Goal: Communication & Community: Answer question/provide support

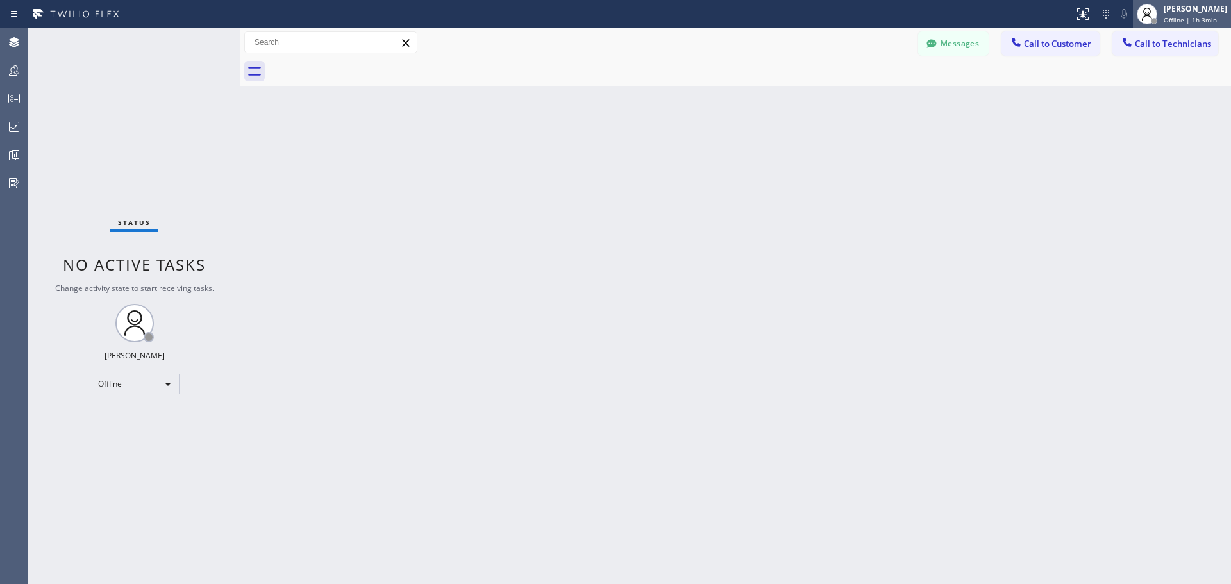
click at [1179, 13] on div "[PERSON_NAME]" at bounding box center [1195, 8] width 63 height 11
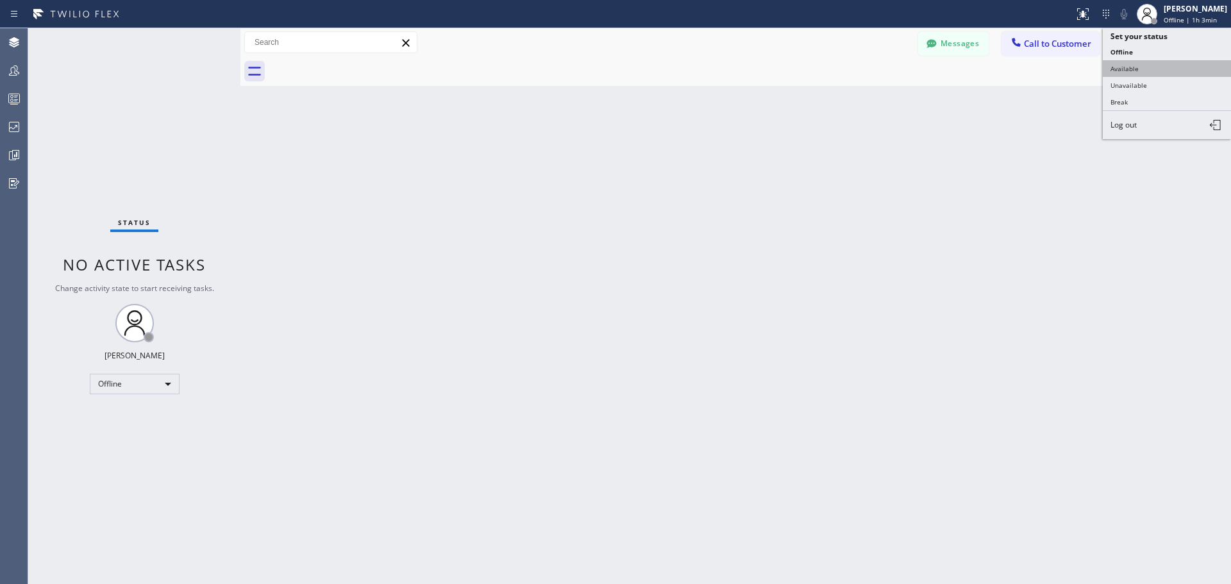
click at [1161, 67] on button "Available" at bounding box center [1167, 68] width 128 height 17
click at [1056, 48] on span "Call to Customer" at bounding box center [1057, 44] width 67 height 12
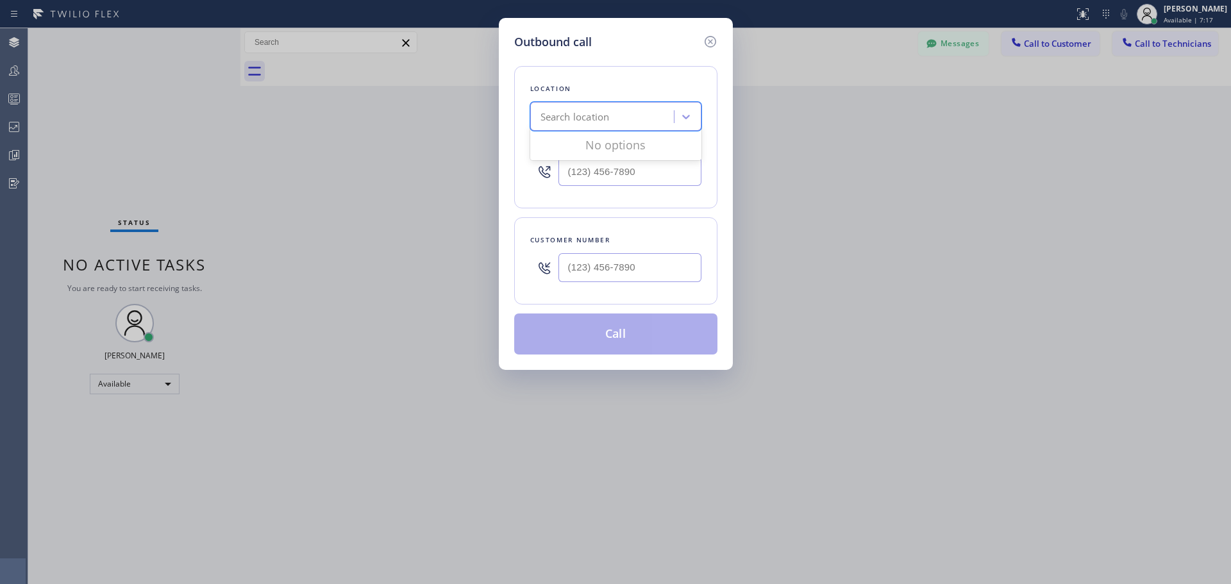
click at [617, 112] on div "Search location" at bounding box center [604, 117] width 140 height 22
type input "CSM"
click at [623, 137] on div "Home Alliance CSM" at bounding box center [615, 143] width 171 height 23
type input "[PHONE_NUMBER]"
type input "(___) ___-____"
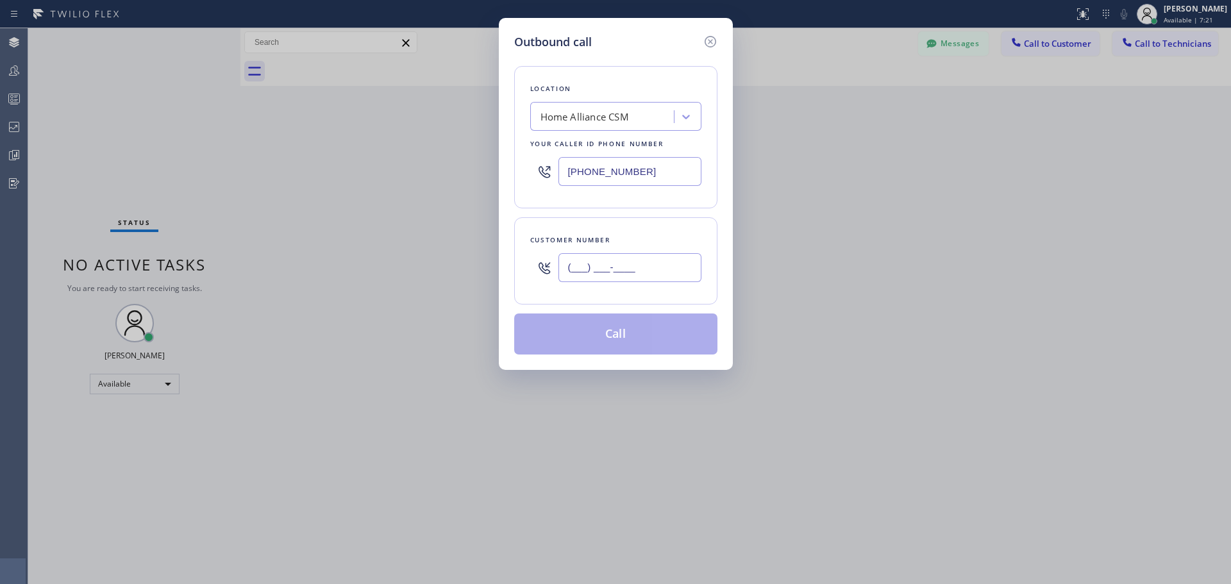
click at [612, 264] on input "(___) ___-____" at bounding box center [630, 267] width 143 height 29
click at [604, 256] on input "(___) ___-____" at bounding box center [630, 267] width 143 height 29
paste input "707) 694-9638"
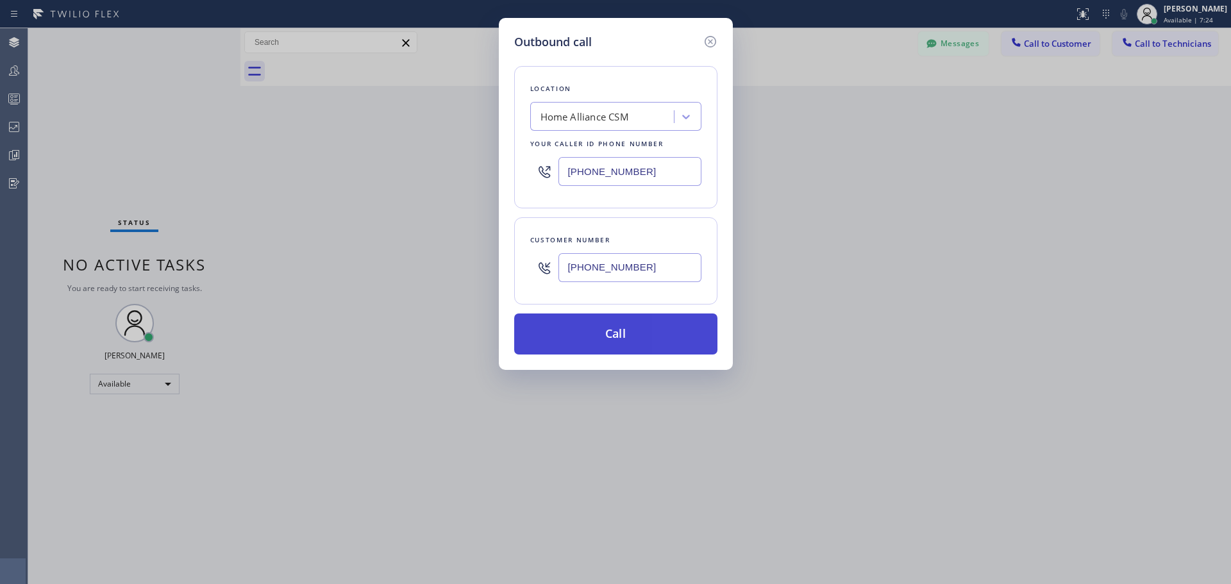
type input "[PHONE_NUMBER]"
click at [619, 333] on button "Call" at bounding box center [615, 334] width 203 height 41
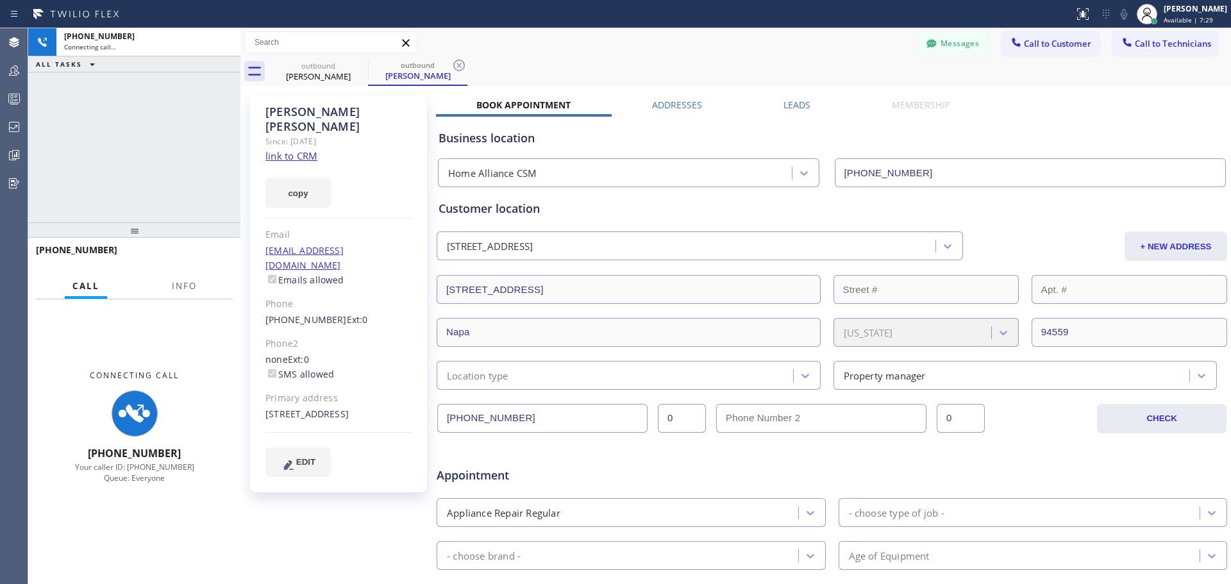
type input "[PHONE_NUMBER]"
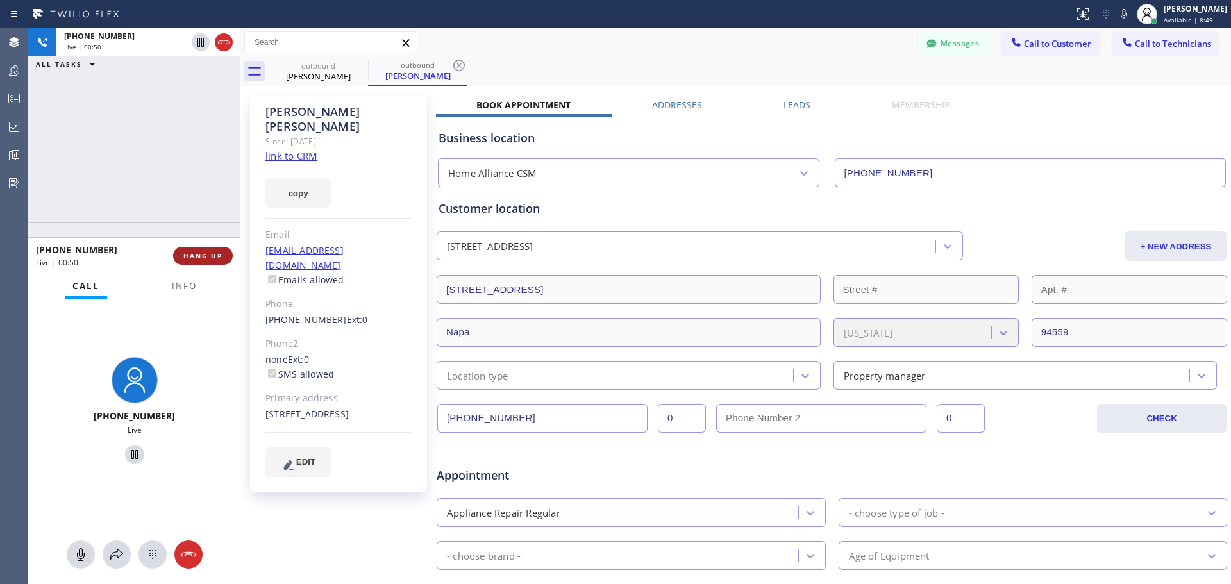
click at [186, 258] on span "HANG UP" at bounding box center [202, 255] width 39 height 9
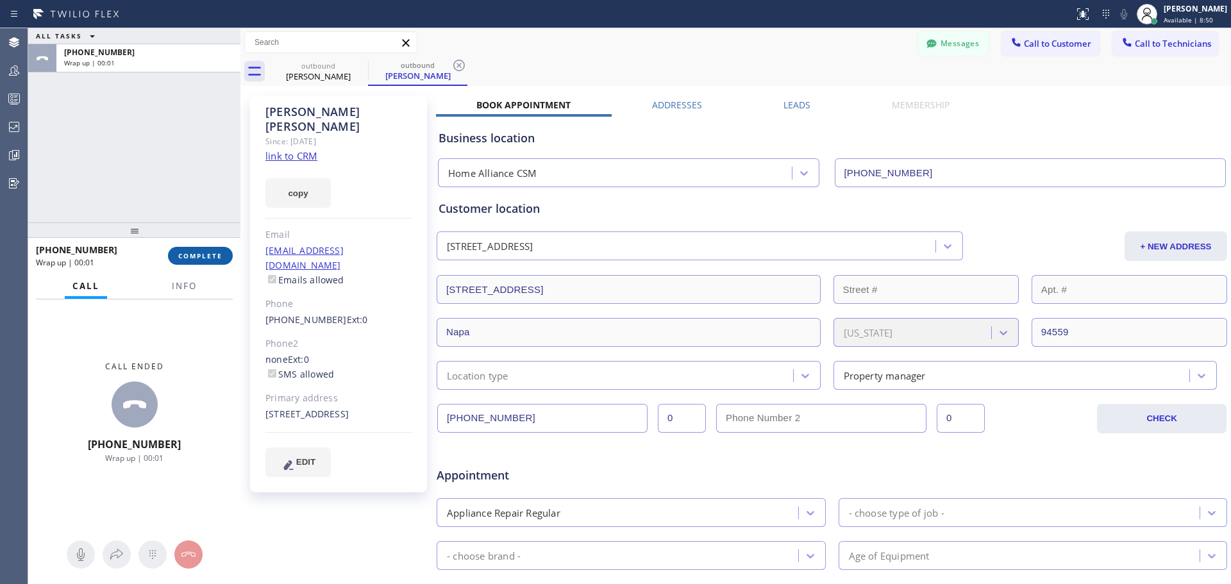
click at [204, 258] on span "COMPLETE" at bounding box center [200, 255] width 44 height 9
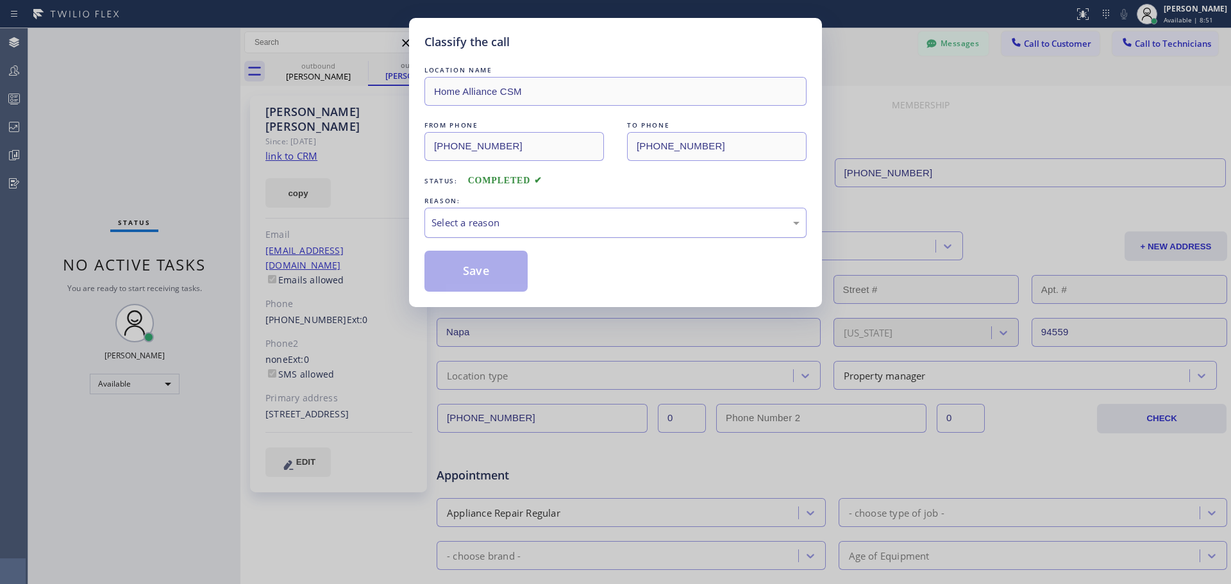
click at [727, 221] on div "Select a reason" at bounding box center [616, 222] width 368 height 15
click at [483, 269] on button "Save" at bounding box center [475, 271] width 103 height 41
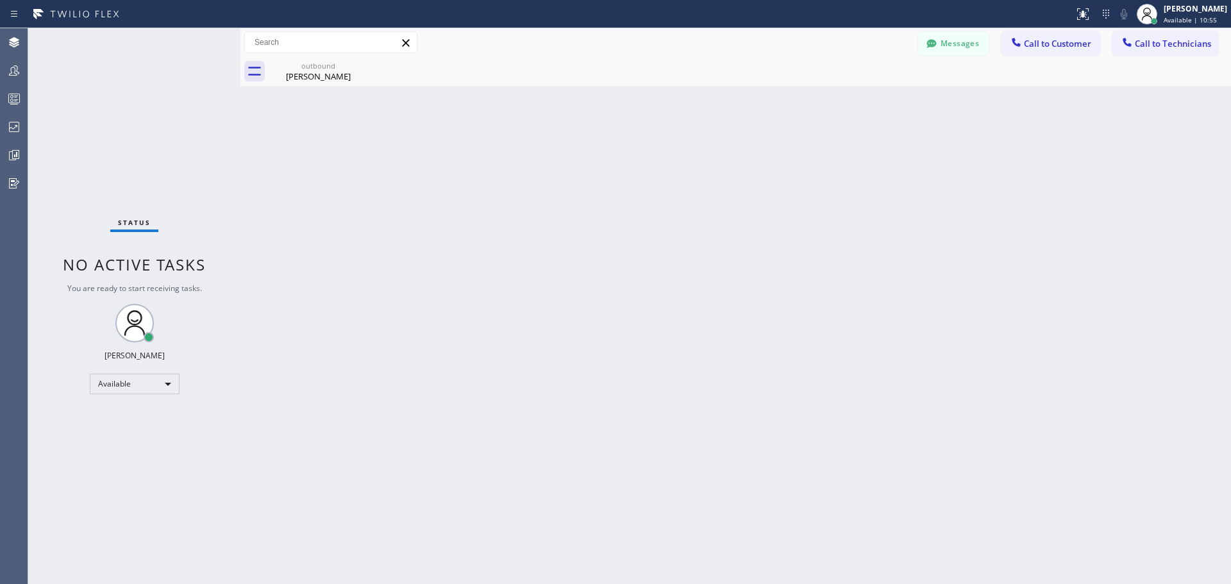
drag, startPoint x: 358, startPoint y: 65, endPoint x: 445, endPoint y: 192, distance: 154.0
click at [0, 0] on icon at bounding box center [0, 0] width 0 height 0
click at [322, 72] on div "[PERSON_NAME]" at bounding box center [318, 77] width 97 height 12
click at [1044, 42] on span "Call to Customer" at bounding box center [1057, 44] width 67 height 12
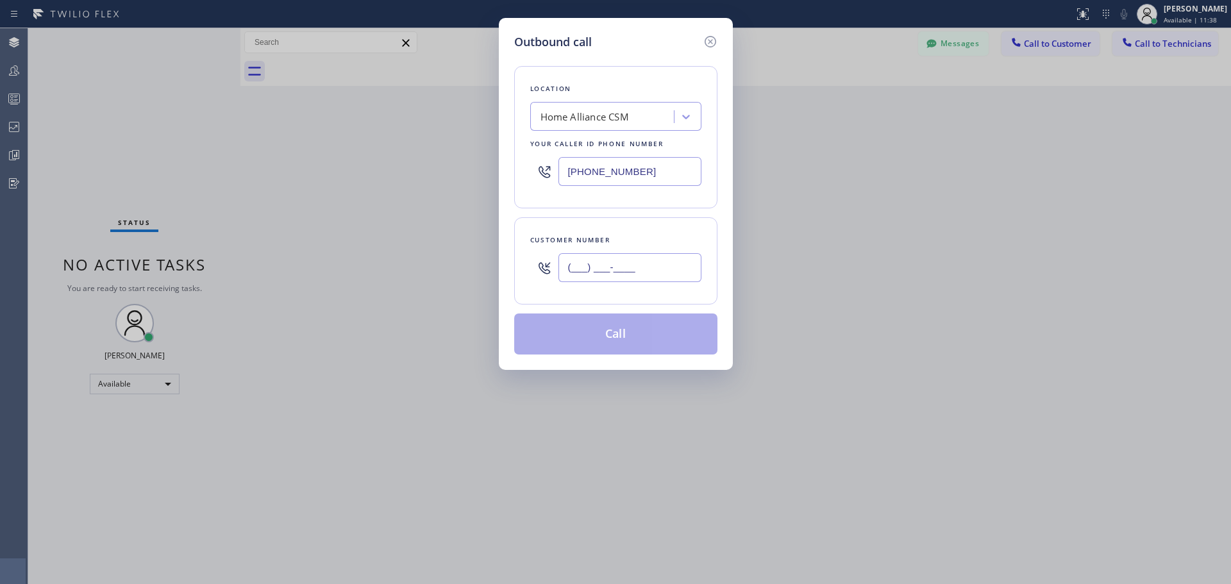
click at [610, 269] on input "(___) ___-____" at bounding box center [630, 267] width 143 height 29
paste input "949) 629-5877"
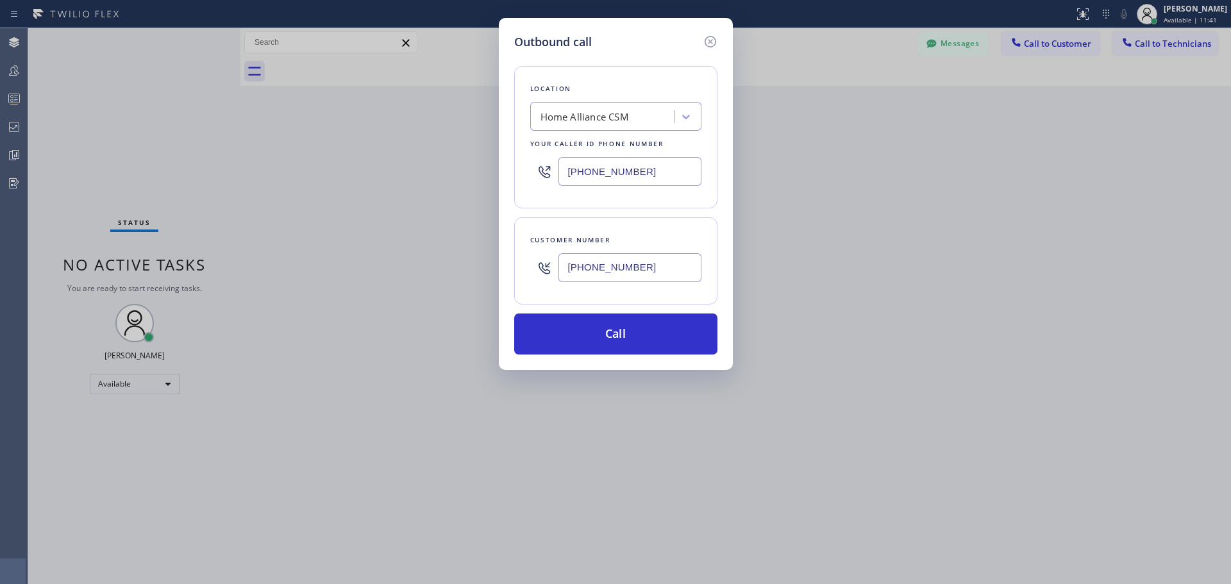
type input "[PHONE_NUMBER]"
click at [658, 335] on button "Call" at bounding box center [615, 334] width 203 height 41
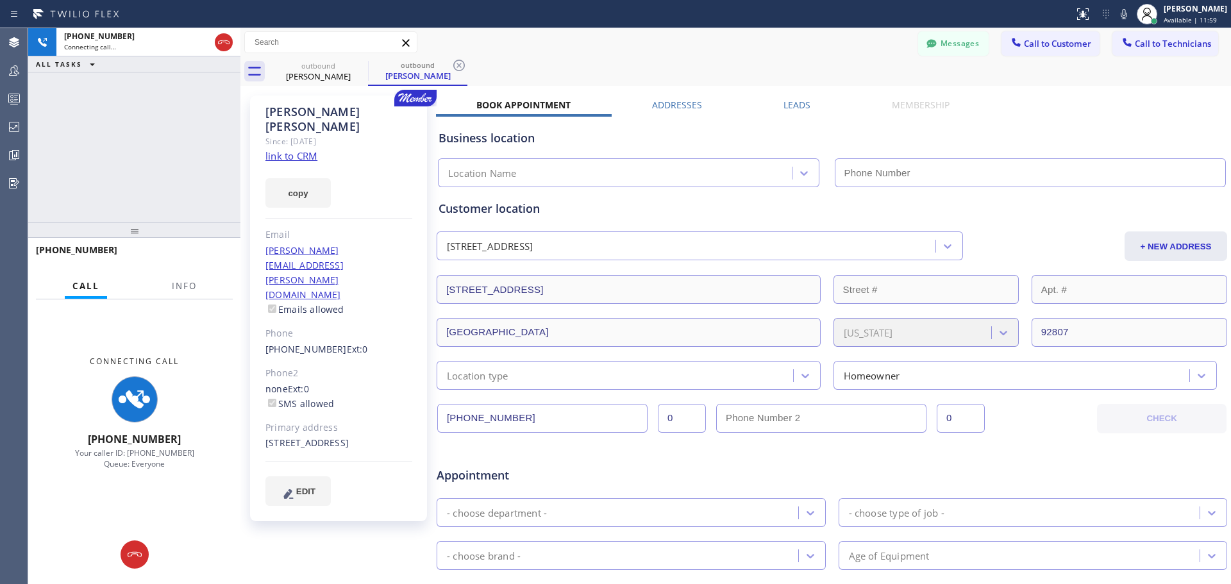
type input "[PHONE_NUMBER]"
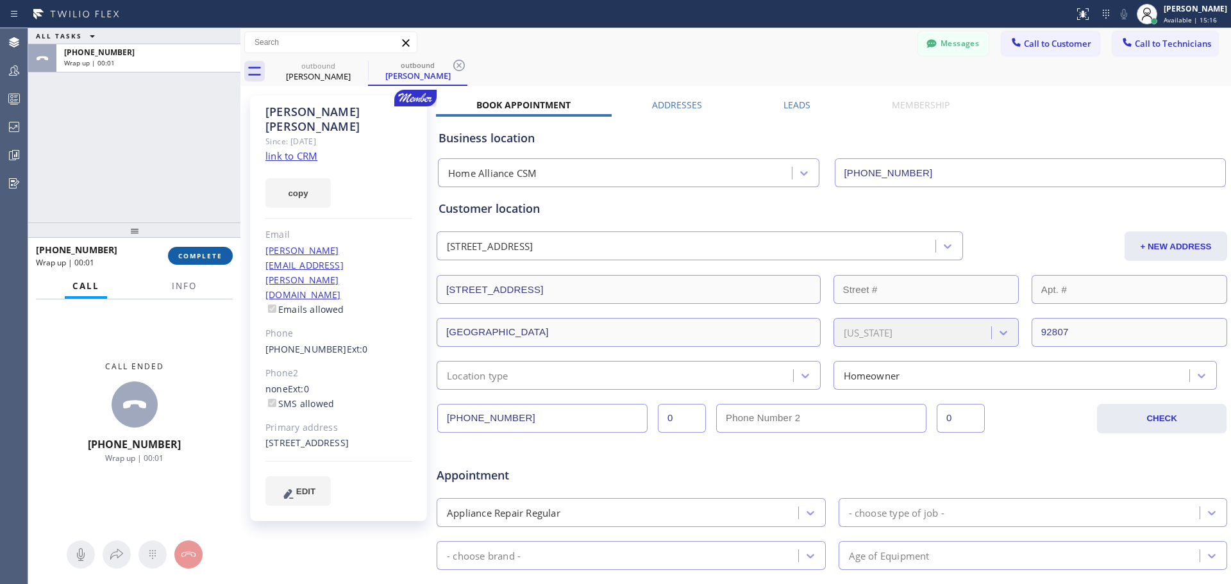
click at [189, 258] on span "COMPLETE" at bounding box center [200, 255] width 44 height 9
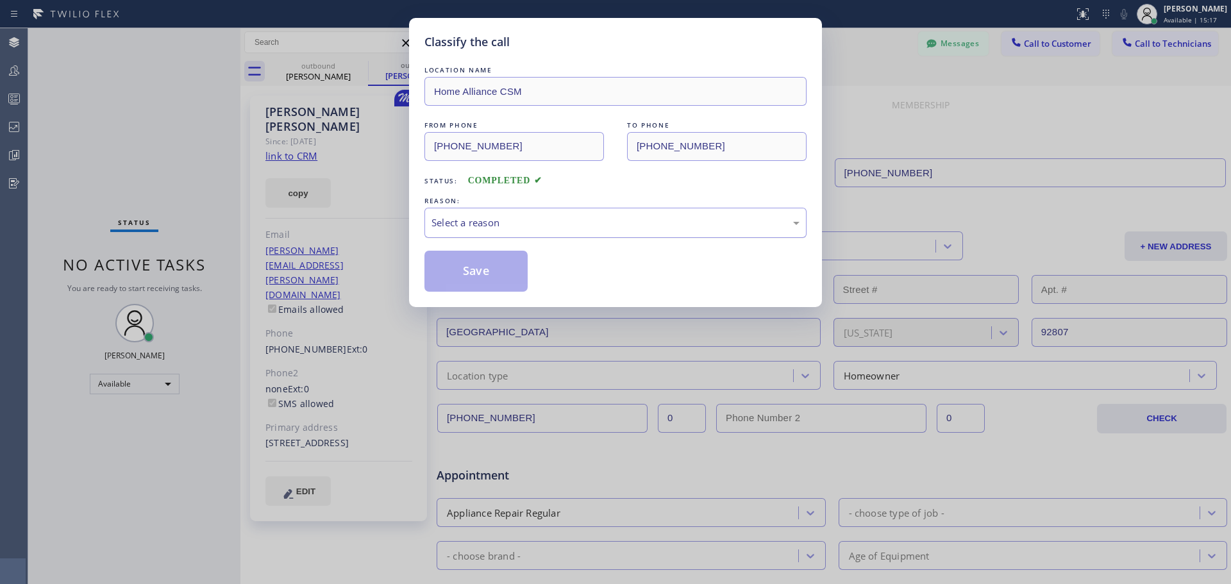
click at [583, 231] on div "Select a reason" at bounding box center [615, 223] width 382 height 30
click at [500, 272] on button "Save" at bounding box center [475, 271] width 103 height 41
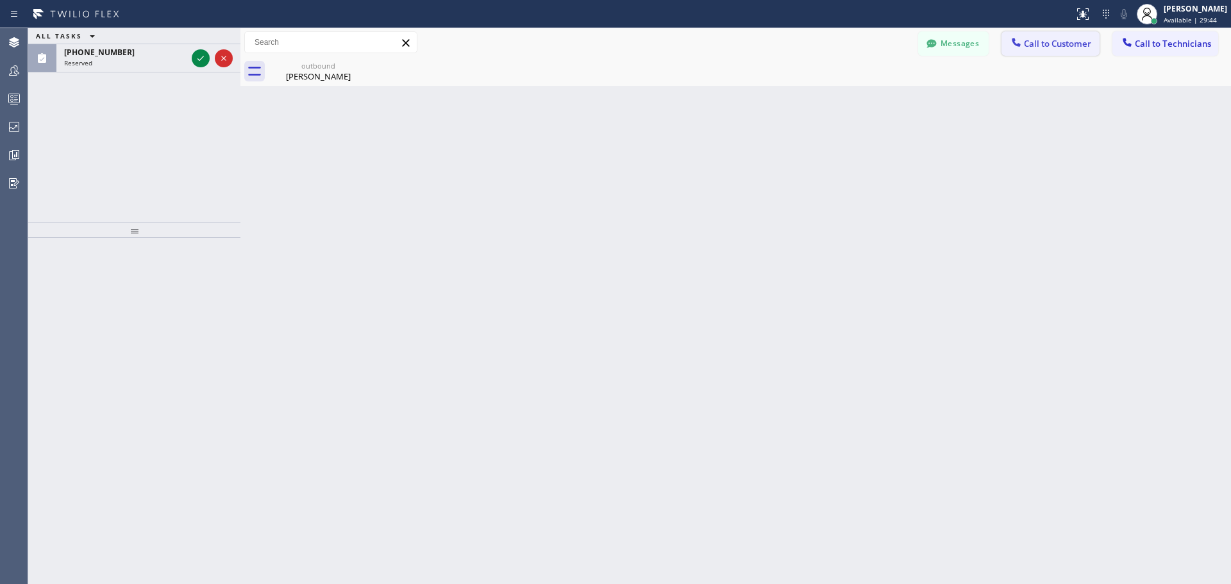
click at [1060, 46] on span "Call to Customer" at bounding box center [1057, 44] width 67 height 12
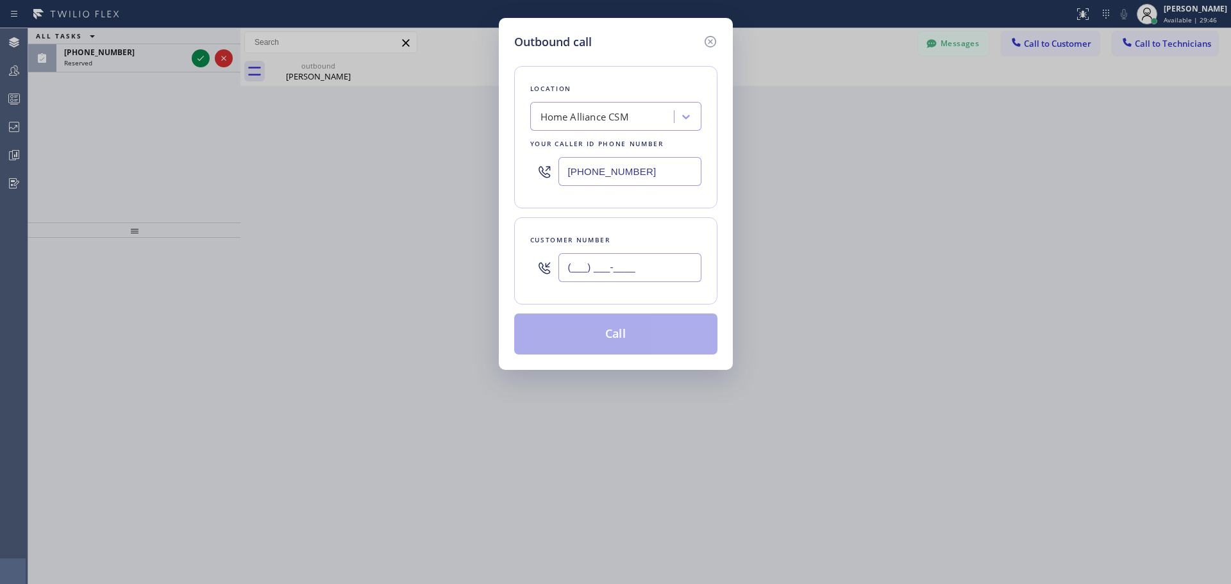
click at [594, 266] on input "(___) ___-____" at bounding box center [630, 267] width 143 height 29
paste input "313) 657-5421"
type input "[PHONE_NUMBER]"
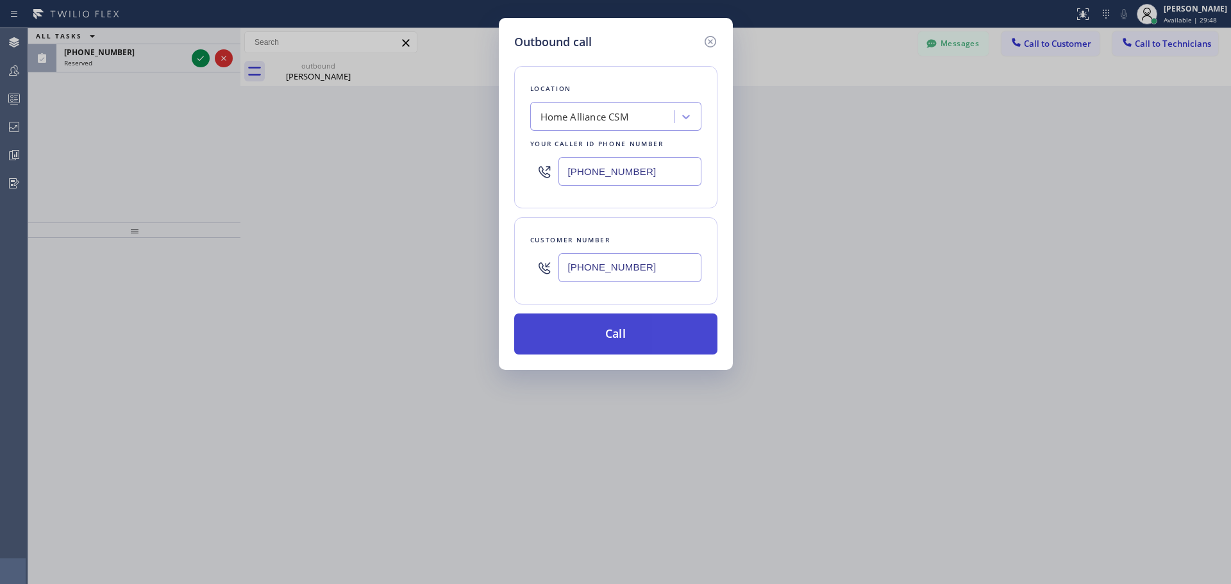
click at [609, 332] on button "Call" at bounding box center [615, 334] width 203 height 41
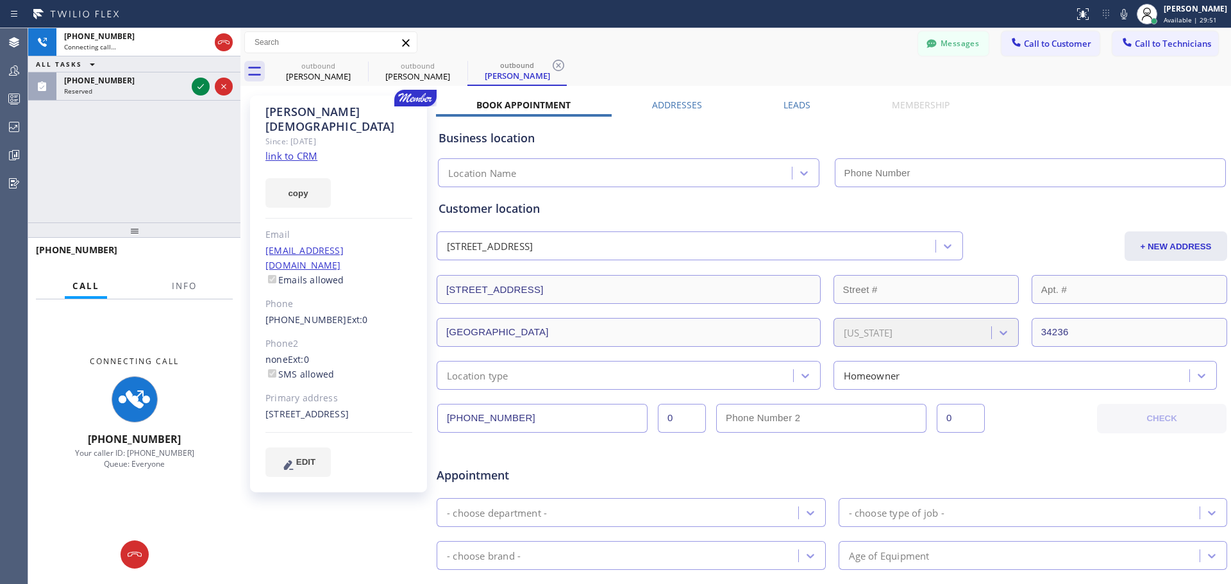
type input "[PHONE_NUMBER]"
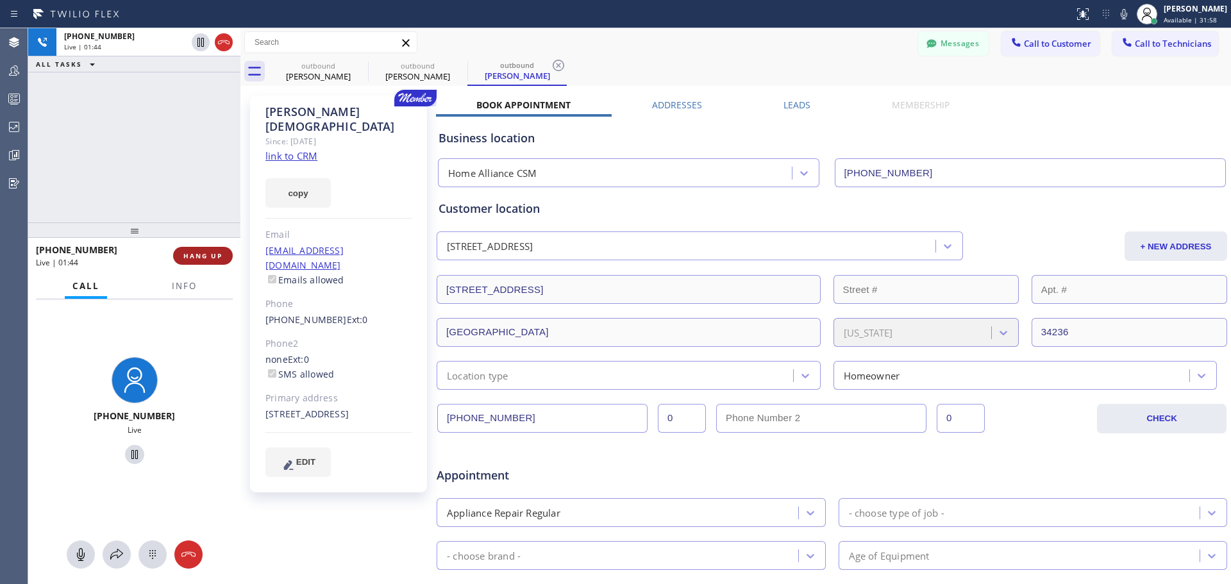
click at [187, 258] on span "HANG UP" at bounding box center [202, 255] width 39 height 9
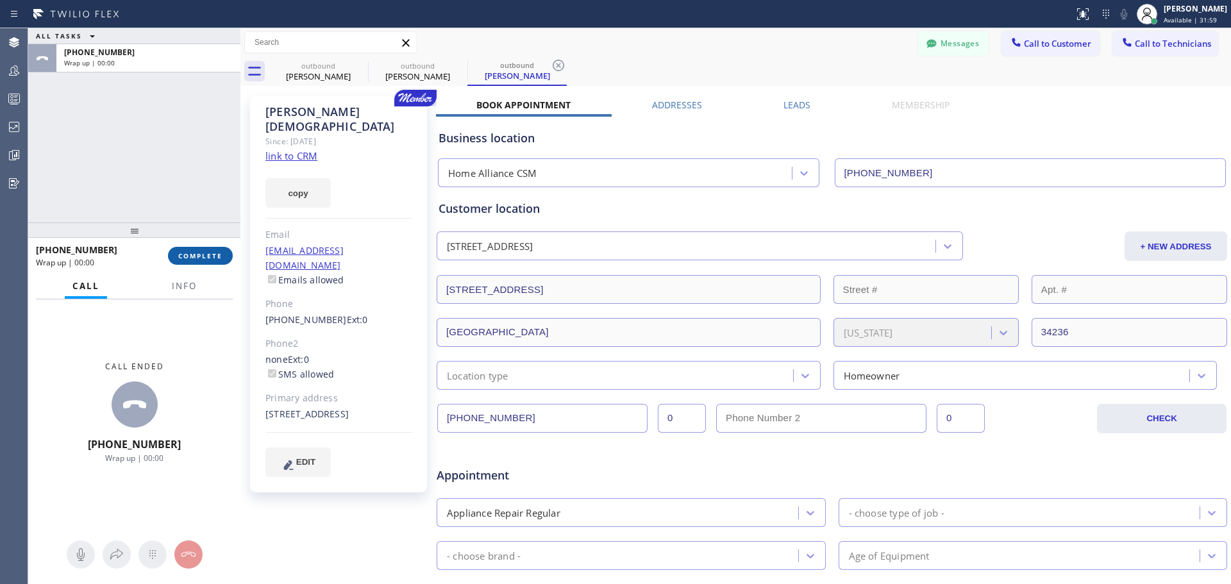
click at [200, 260] on span "COMPLETE" at bounding box center [200, 255] width 44 height 9
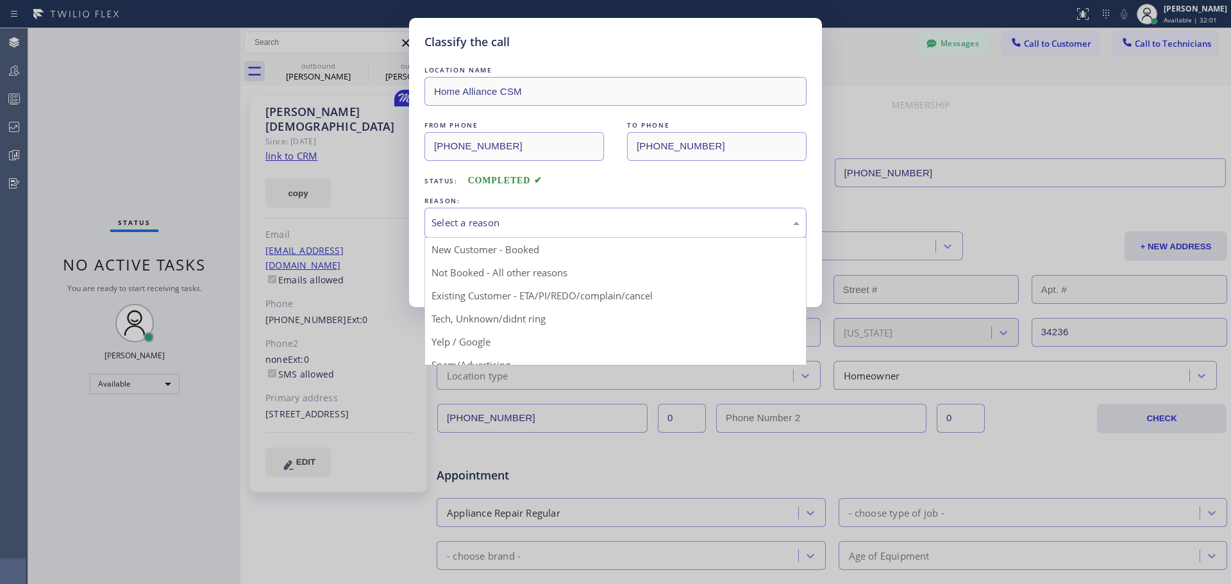
click at [561, 221] on div "Select a reason" at bounding box center [616, 222] width 368 height 15
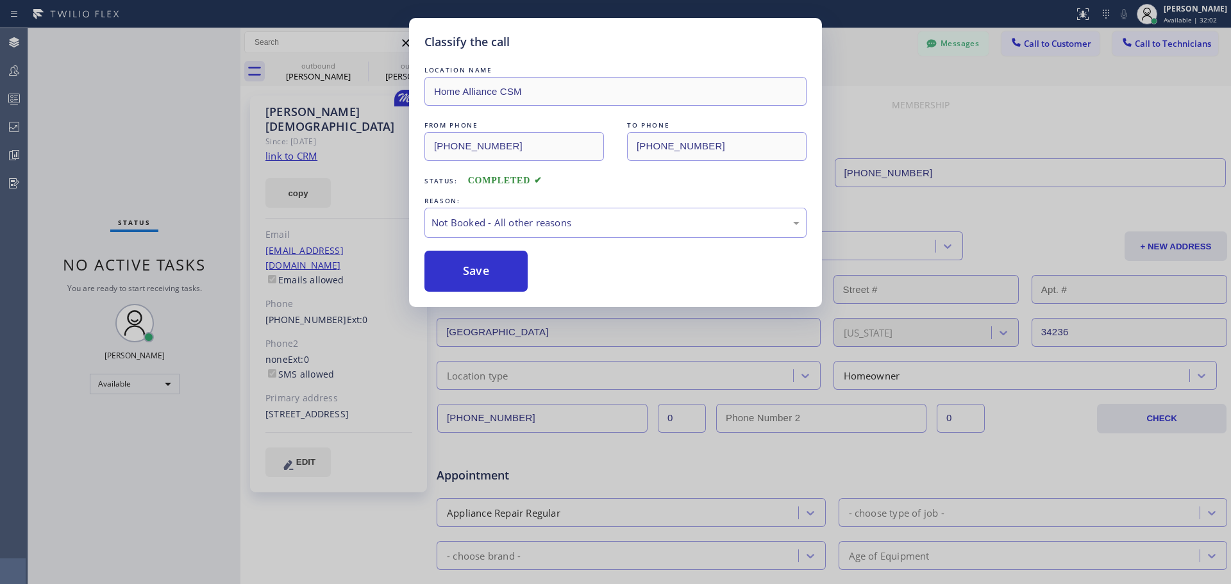
click at [471, 271] on button "Save" at bounding box center [475, 271] width 103 height 41
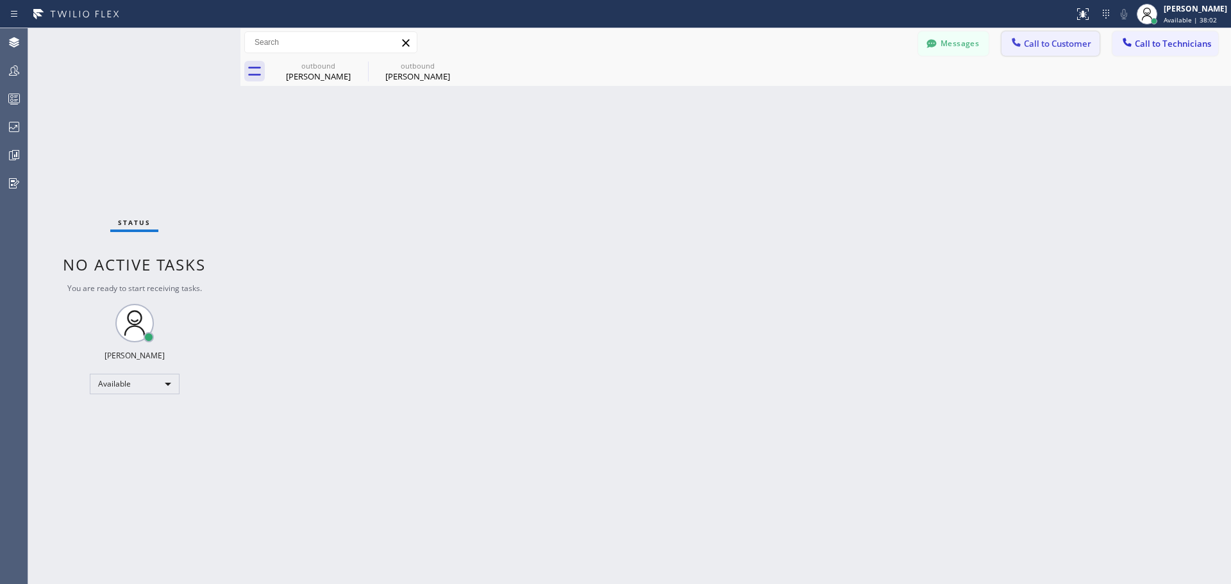
click at [1066, 46] on span "Call to Customer" at bounding box center [1057, 44] width 67 height 12
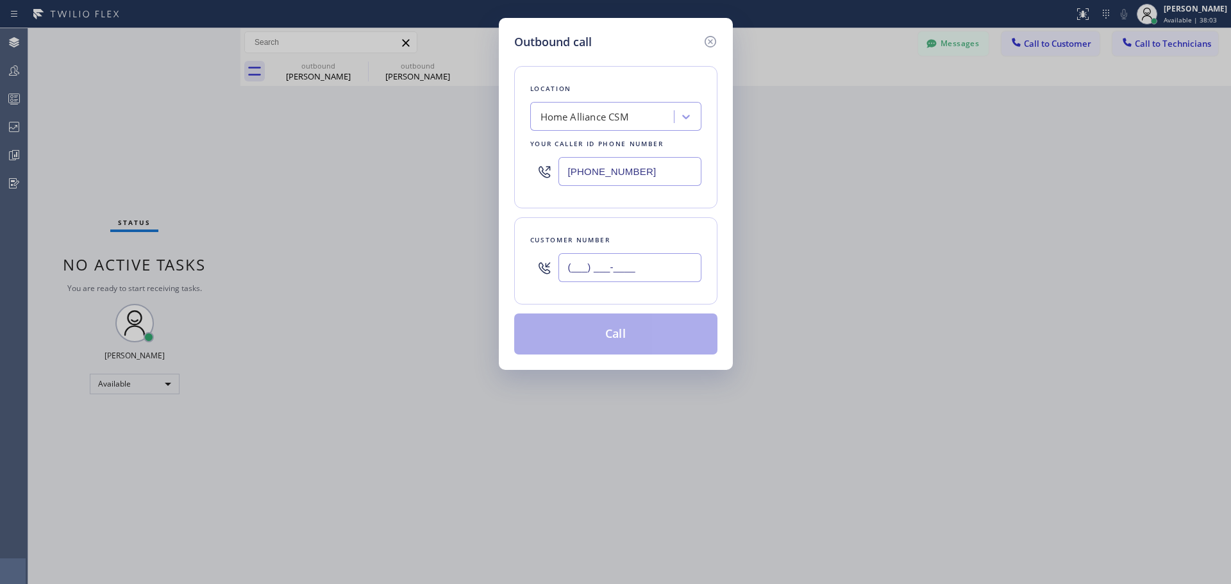
click at [576, 258] on input "(___) ___-____" at bounding box center [630, 267] width 143 height 29
paste input "626) 695-7383"
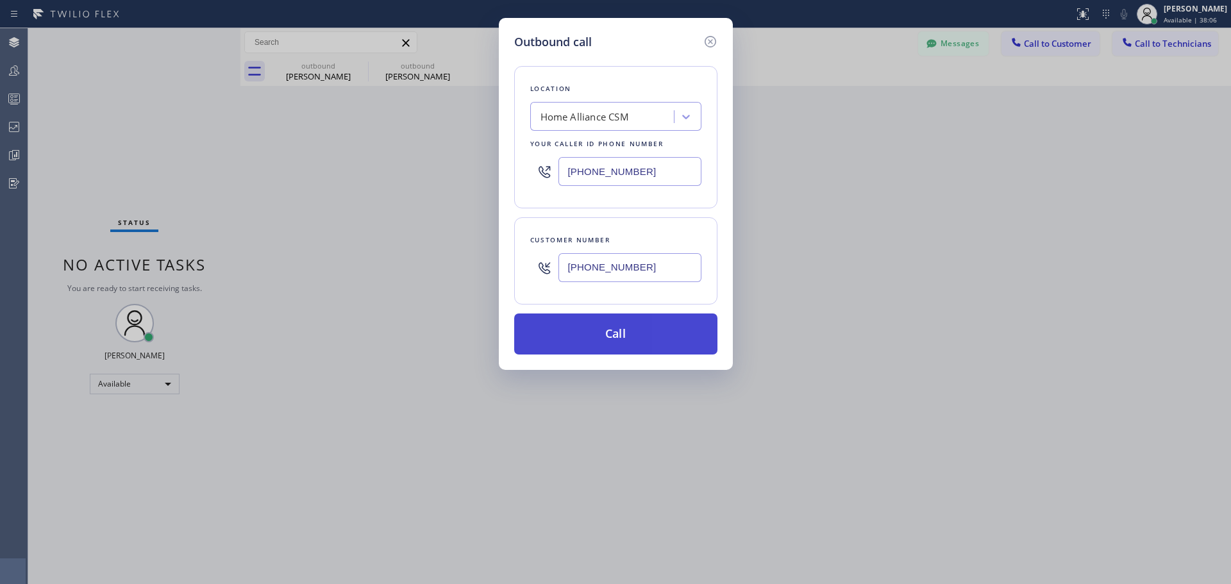
type input "[PHONE_NUMBER]"
click at [618, 327] on button "Call" at bounding box center [615, 334] width 203 height 41
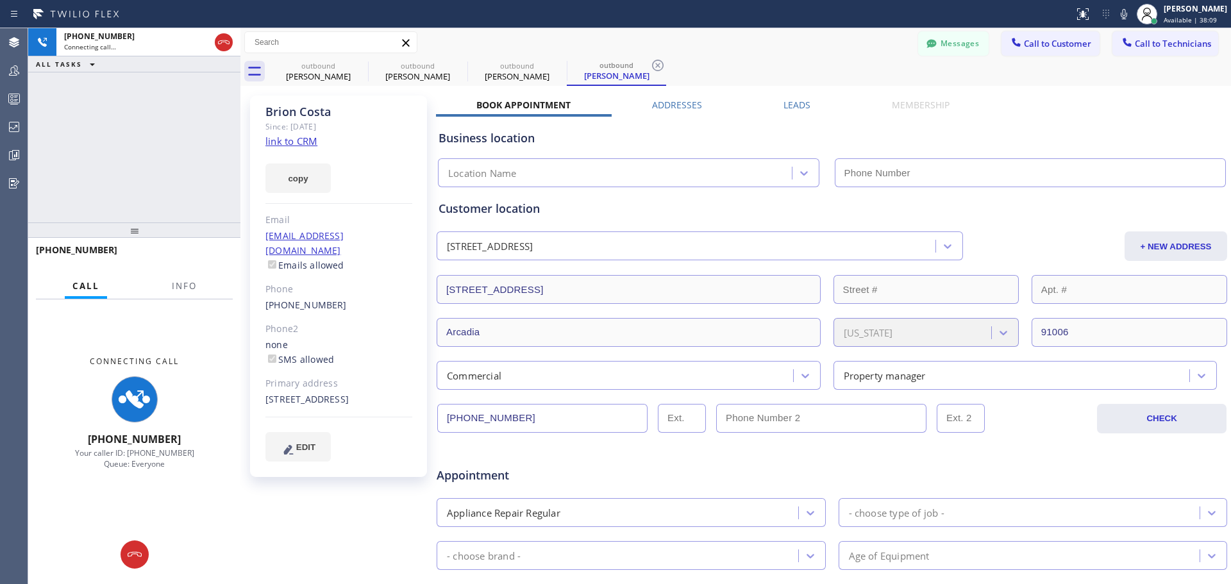
type input "[PHONE_NUMBER]"
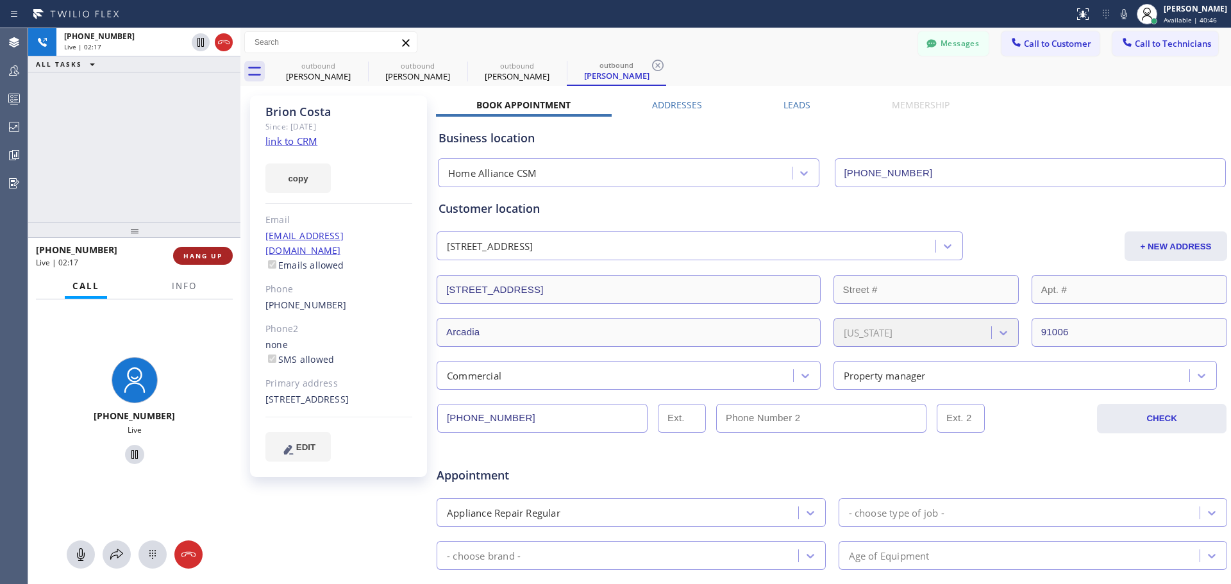
click at [203, 258] on span "HANG UP" at bounding box center [202, 255] width 39 height 9
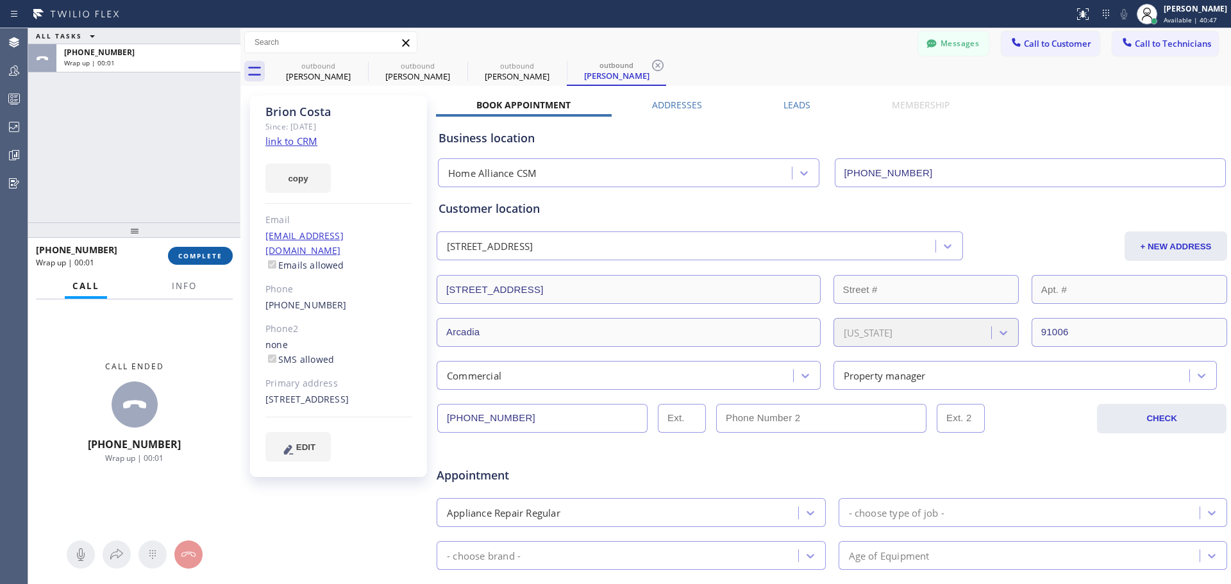
click at [187, 254] on span "COMPLETE" at bounding box center [200, 255] width 44 height 9
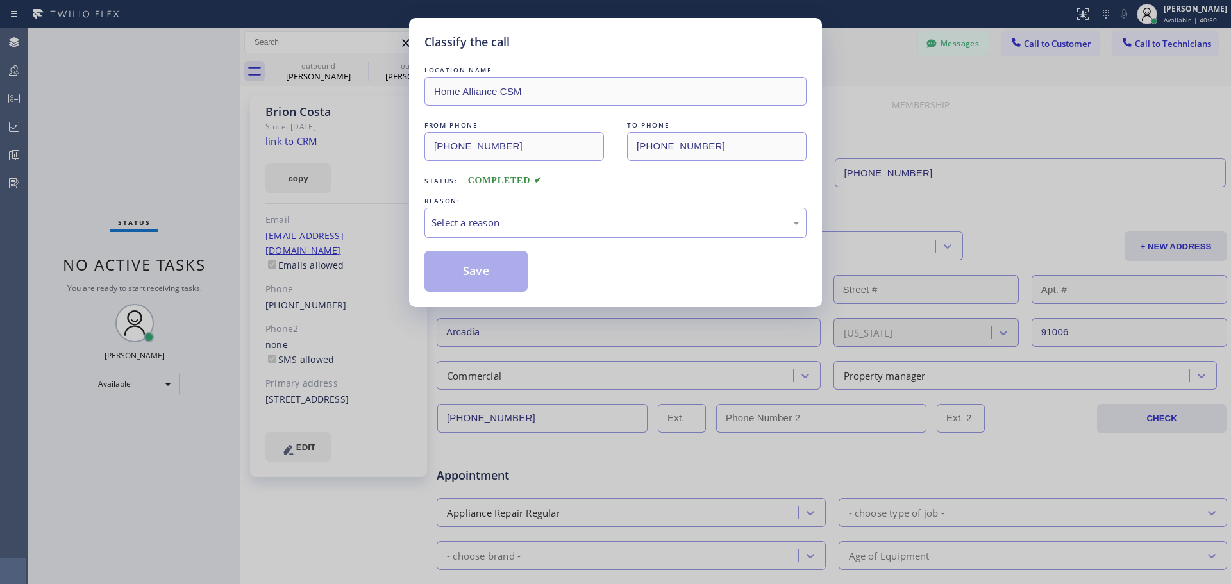
click at [673, 217] on div "Select a reason" at bounding box center [616, 222] width 368 height 15
click at [557, 226] on div "New Customer - Booked" at bounding box center [616, 222] width 368 height 15
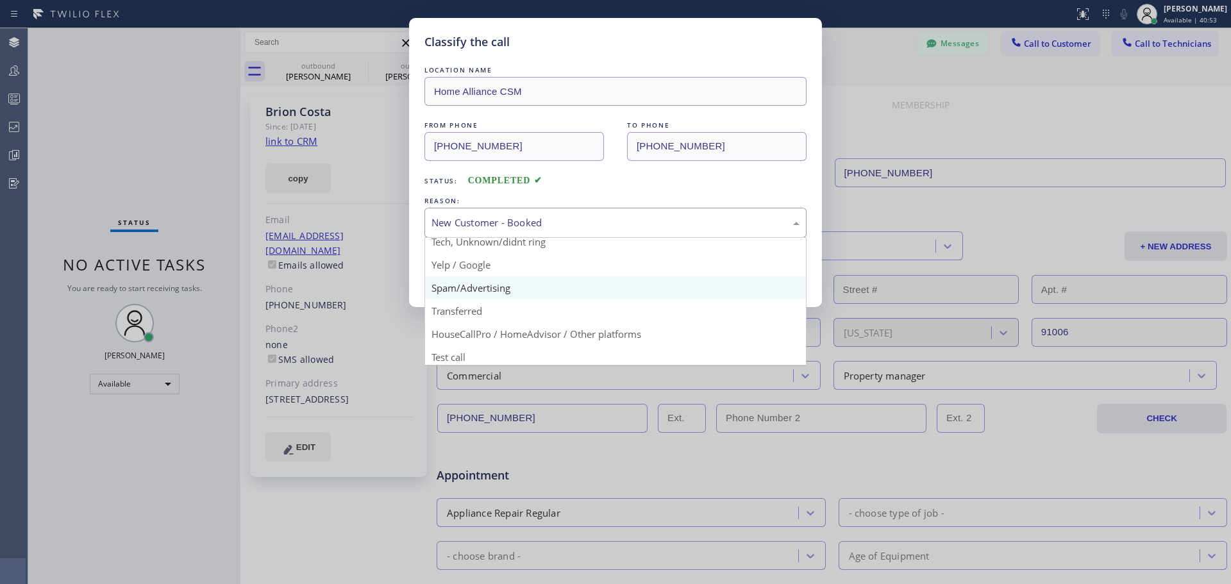
scroll to position [81, 0]
click at [939, 97] on div "Classify the call LOCATION NAME Home Alliance CSM FROM PHONE [PHONE_NUMBER] TO …" at bounding box center [615, 292] width 1231 height 584
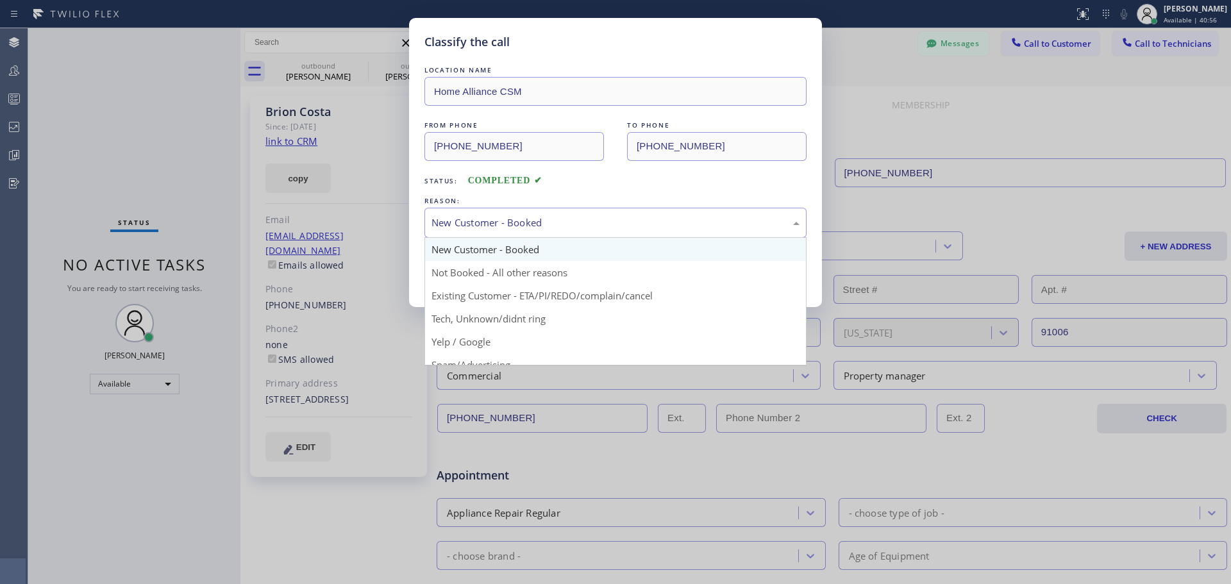
click at [548, 226] on div "New Customer - Booked" at bounding box center [616, 222] width 368 height 15
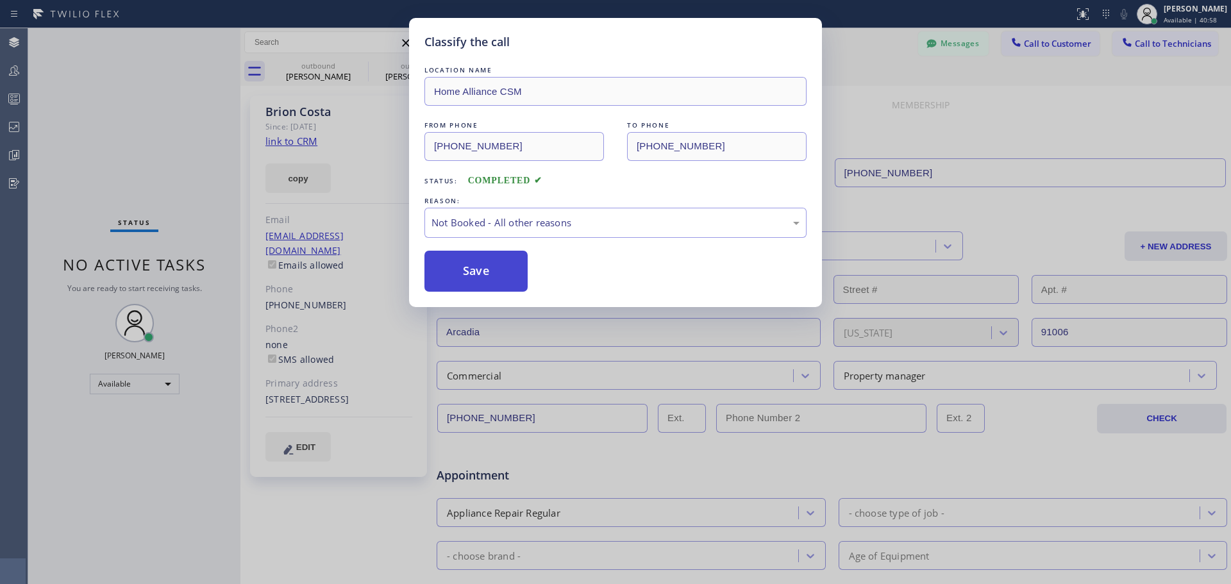
click at [471, 274] on button "Save" at bounding box center [475, 271] width 103 height 41
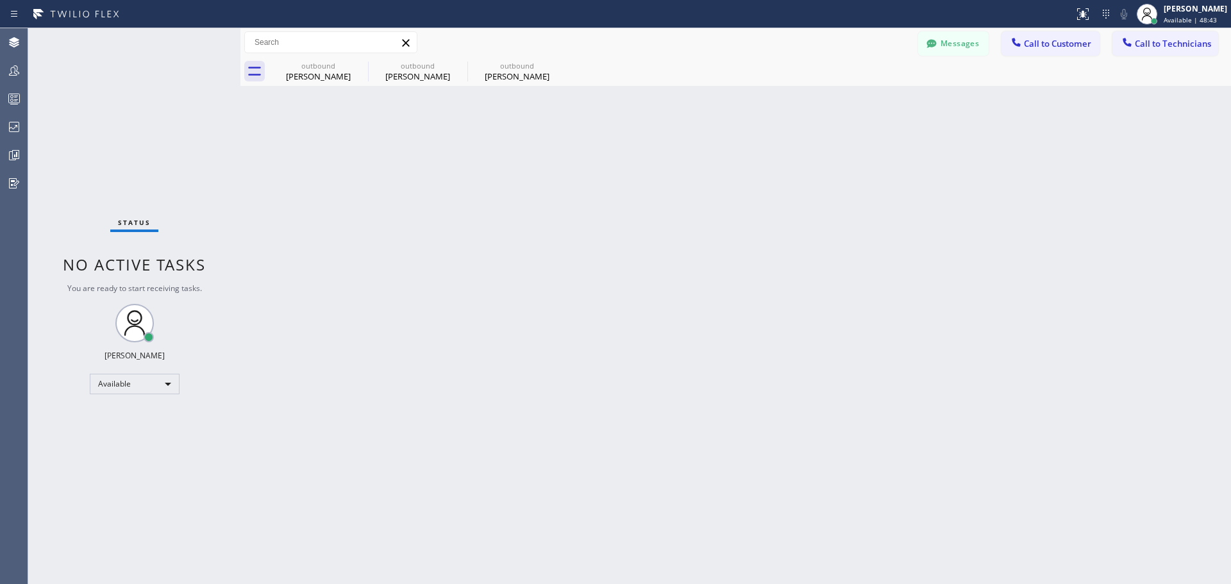
click at [1065, 51] on button "Call to Customer" at bounding box center [1051, 43] width 98 height 24
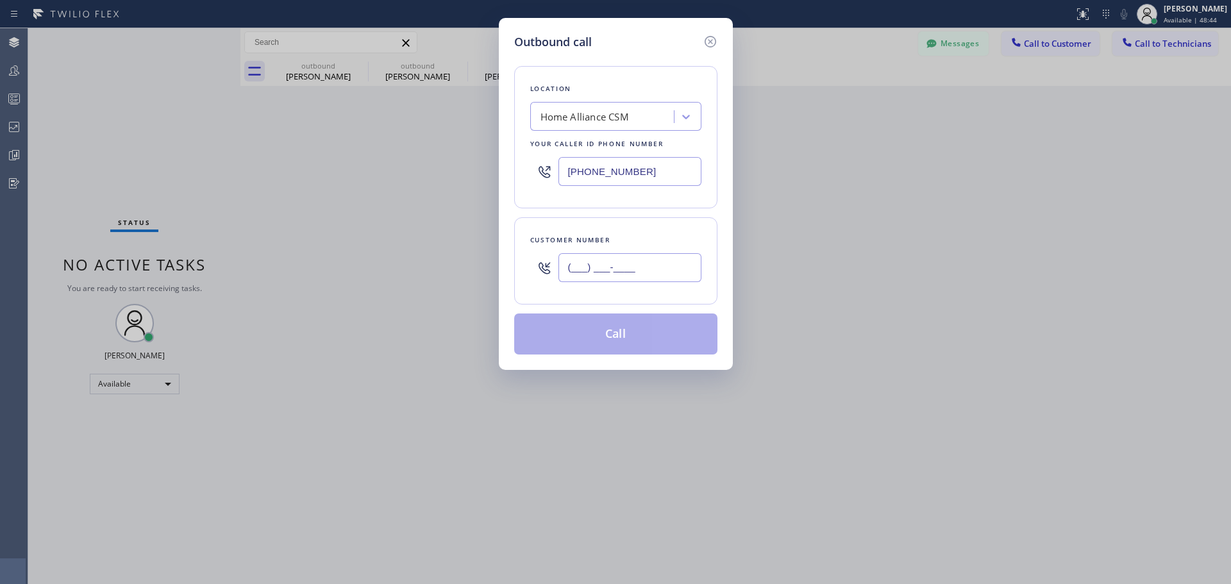
click at [605, 263] on input "(___) ___-____" at bounding box center [630, 267] width 143 height 29
paste input "917) 640-7262"
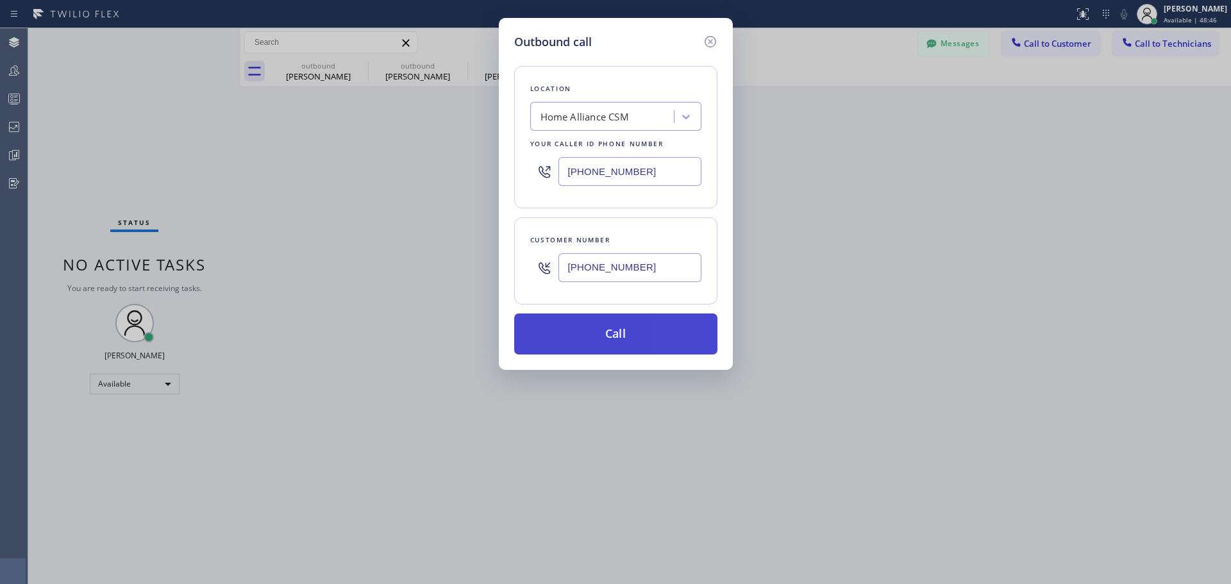
click at [613, 333] on button "Call" at bounding box center [615, 334] width 203 height 41
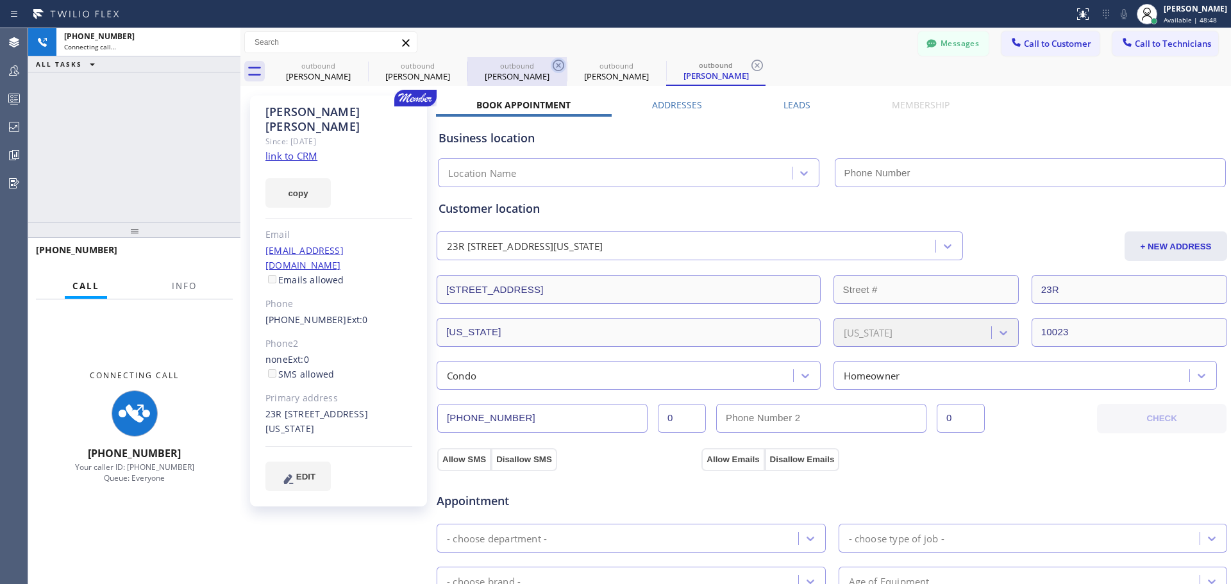
click at [557, 65] on icon at bounding box center [558, 65] width 15 height 15
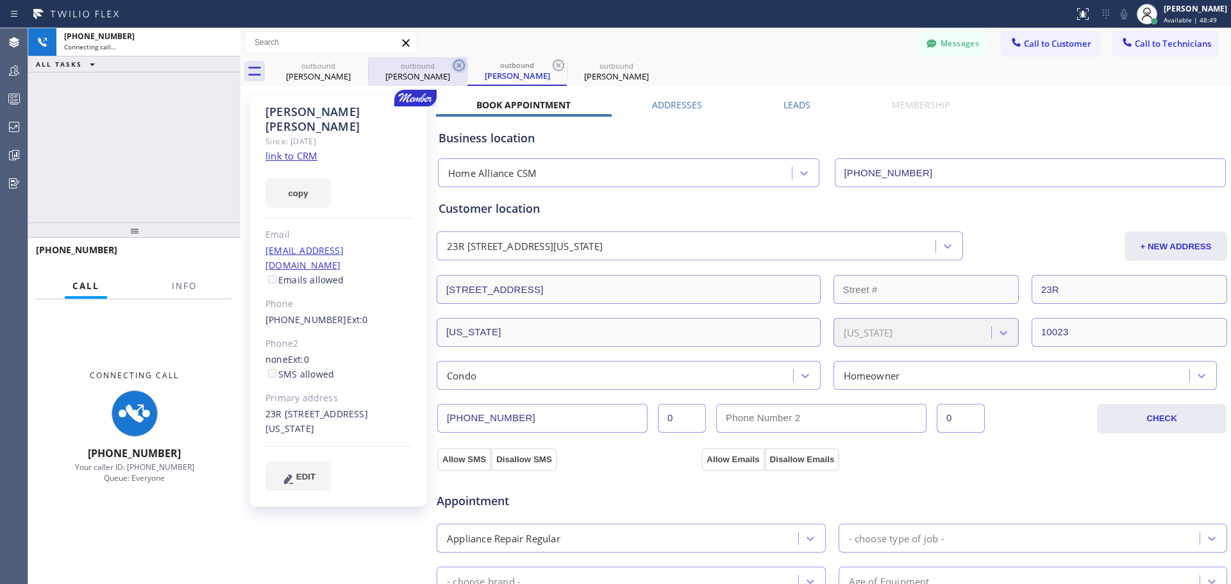
click at [455, 64] on icon at bounding box center [458, 65] width 15 height 15
click at [360, 64] on icon at bounding box center [359, 65] width 15 height 15
click at [456, 63] on icon at bounding box center [458, 65] width 15 height 15
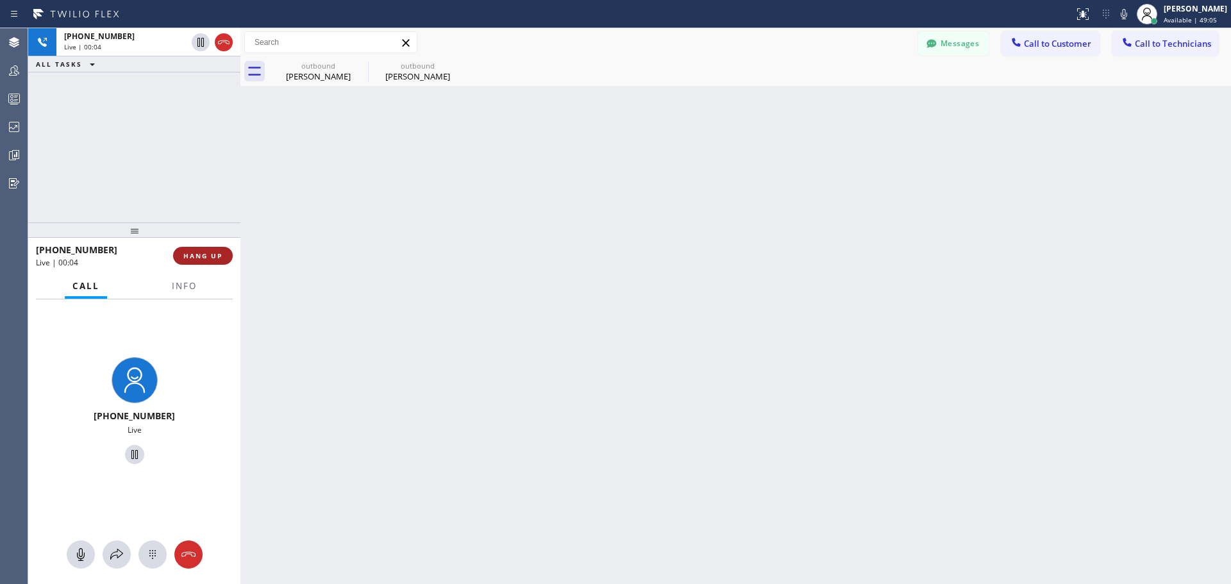
click at [200, 257] on span "HANG UP" at bounding box center [202, 255] width 39 height 9
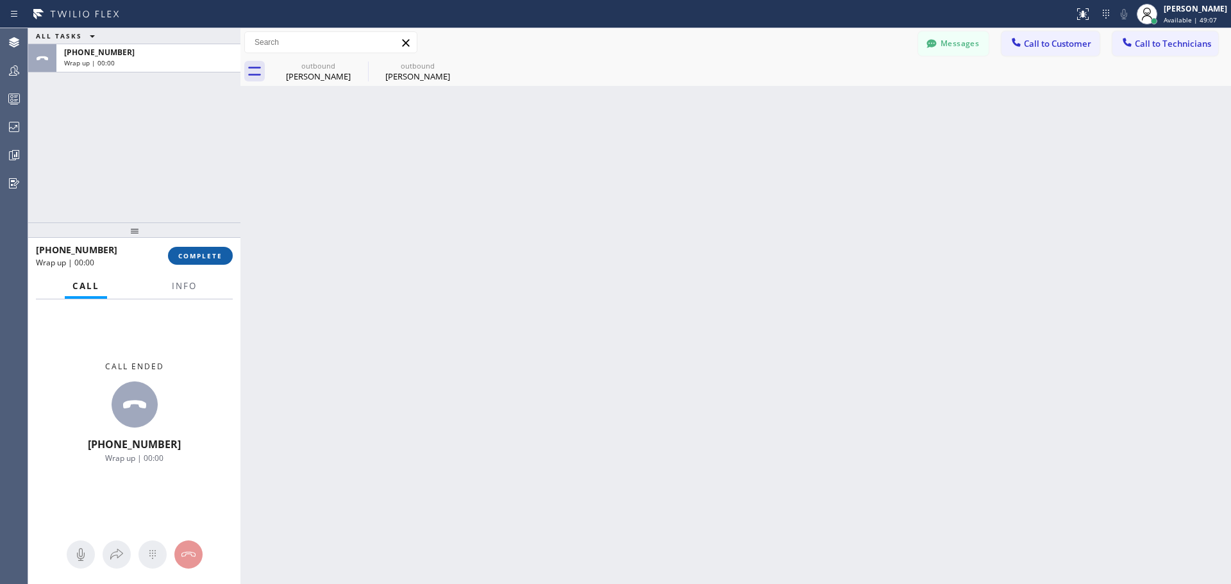
click at [206, 260] on span "COMPLETE" at bounding box center [200, 255] width 44 height 9
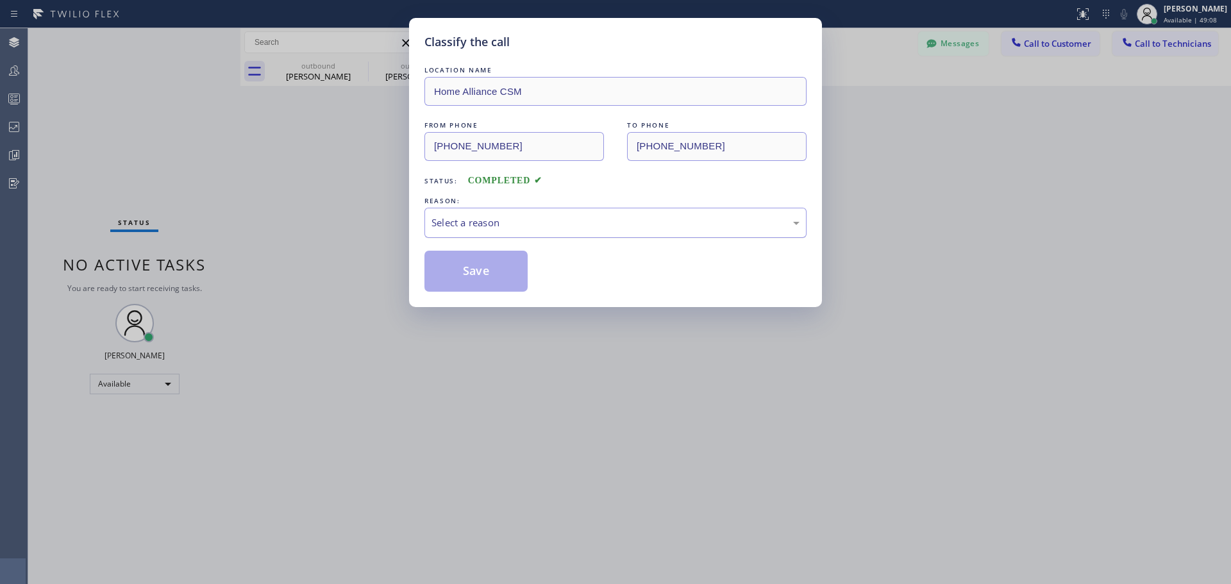
click at [572, 220] on div "Select a reason" at bounding box center [616, 222] width 368 height 15
click at [532, 269] on div "Save" at bounding box center [615, 271] width 382 height 41
click at [470, 274] on button "Save" at bounding box center [475, 271] width 103 height 41
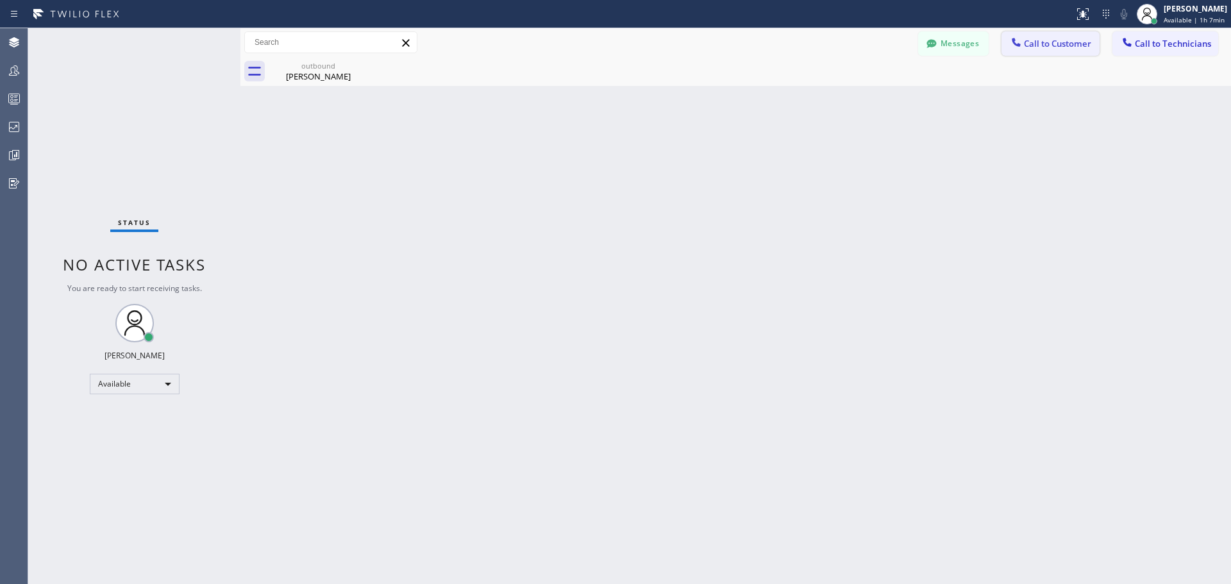
click at [1041, 43] on span "Call to Customer" at bounding box center [1057, 44] width 67 height 12
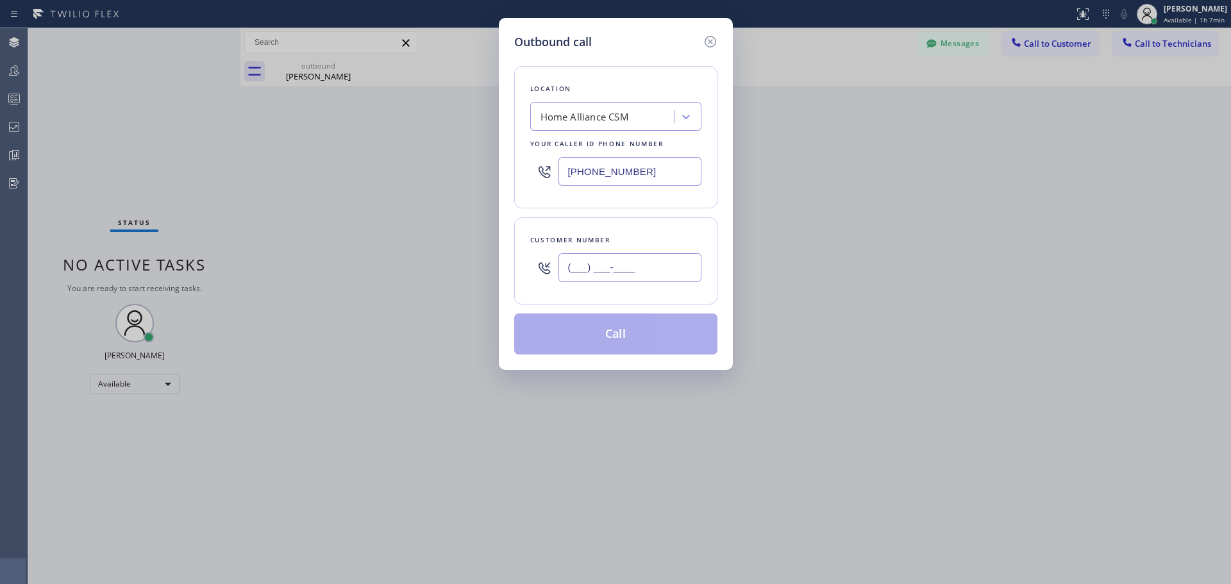
click at [645, 260] on input "(___) ___-____" at bounding box center [630, 267] width 143 height 29
paste input "408) 507-8669"
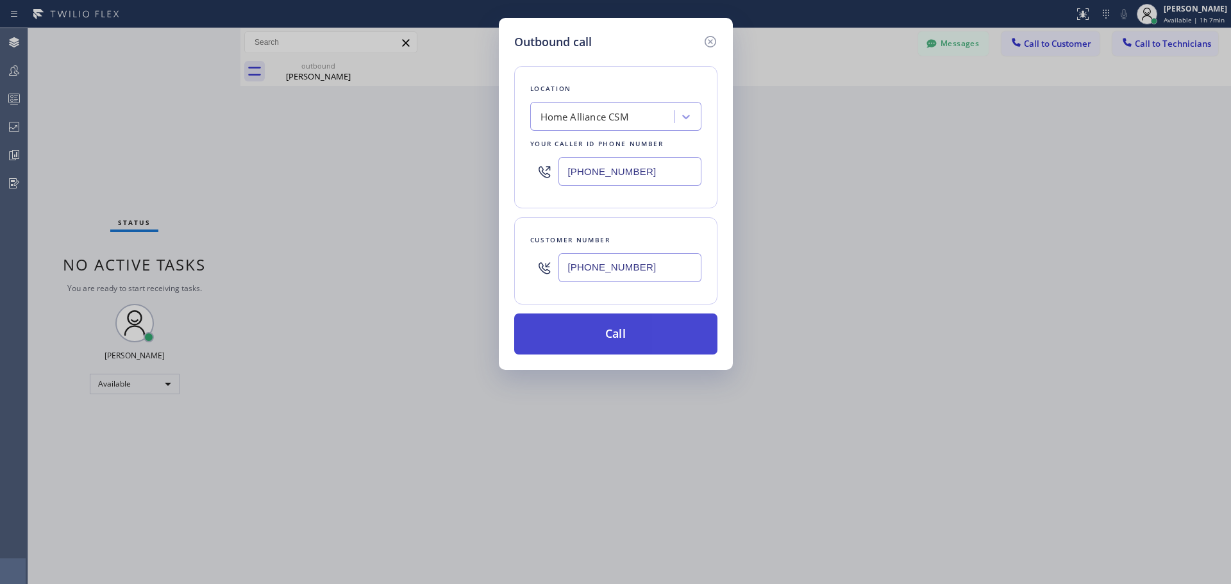
type input "[PHONE_NUMBER]"
click at [649, 337] on button "Call" at bounding box center [615, 334] width 203 height 41
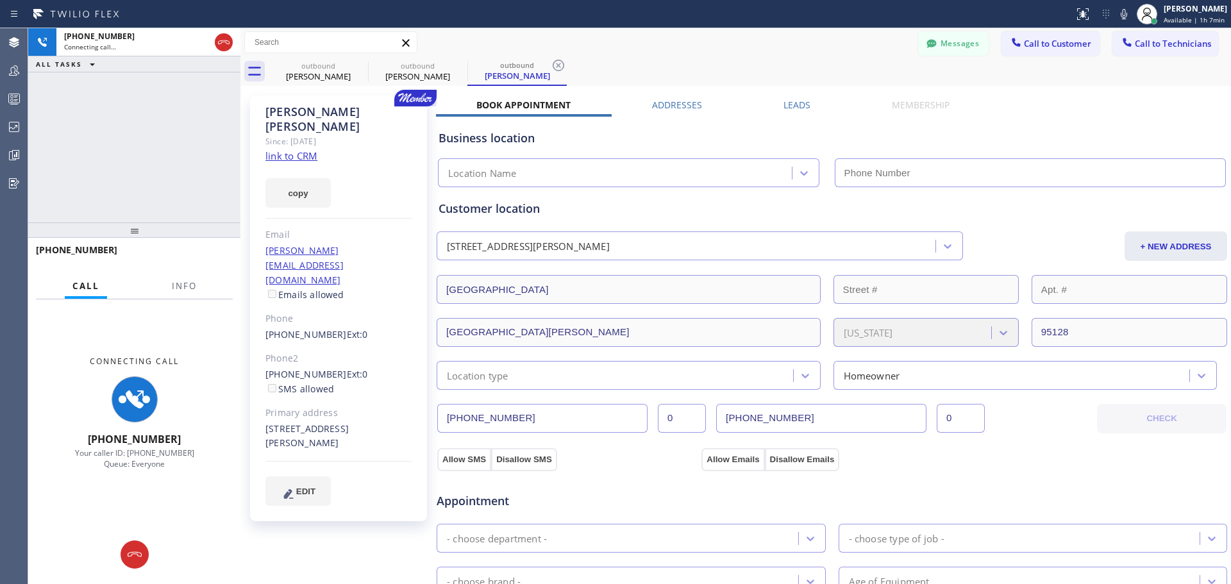
type input "[PHONE_NUMBER]"
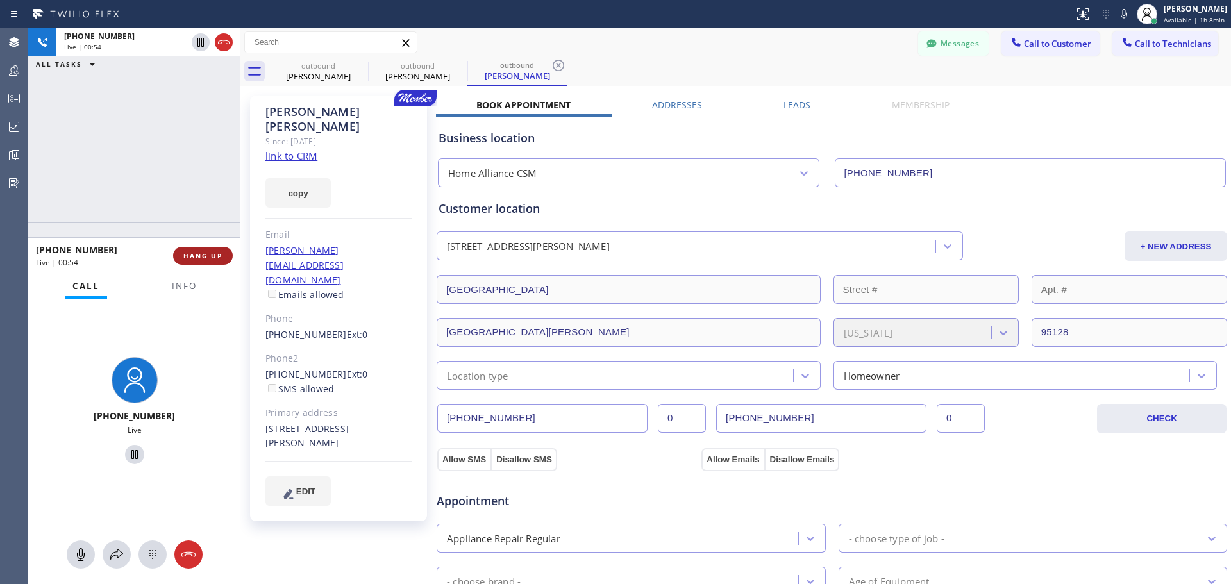
click at [199, 256] on span "HANG UP" at bounding box center [202, 255] width 39 height 9
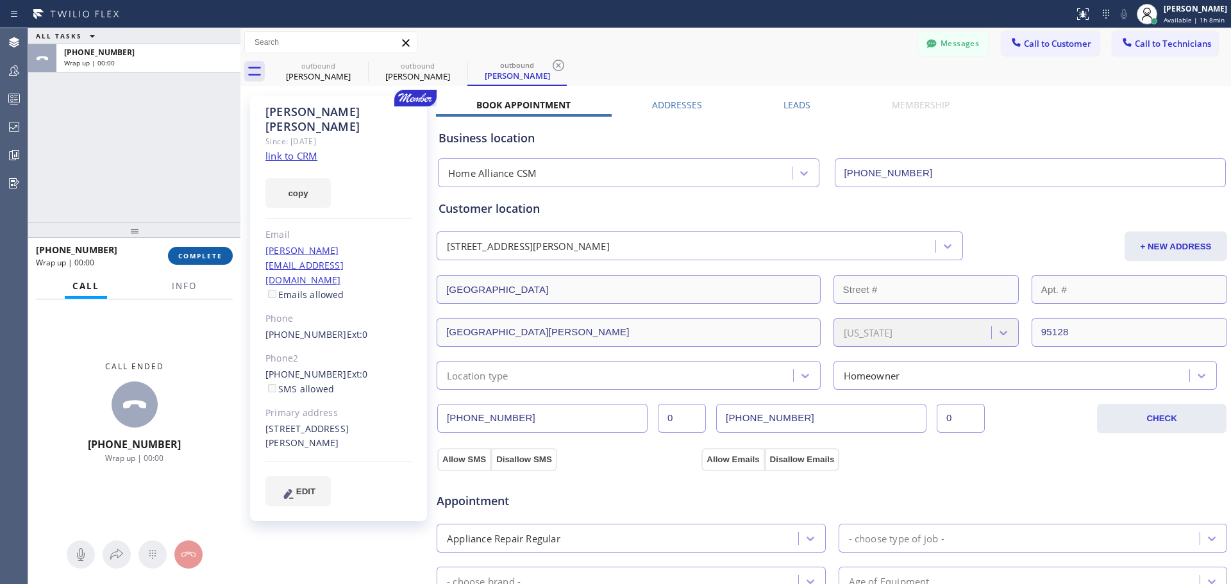
click at [199, 256] on span "COMPLETE" at bounding box center [200, 255] width 44 height 9
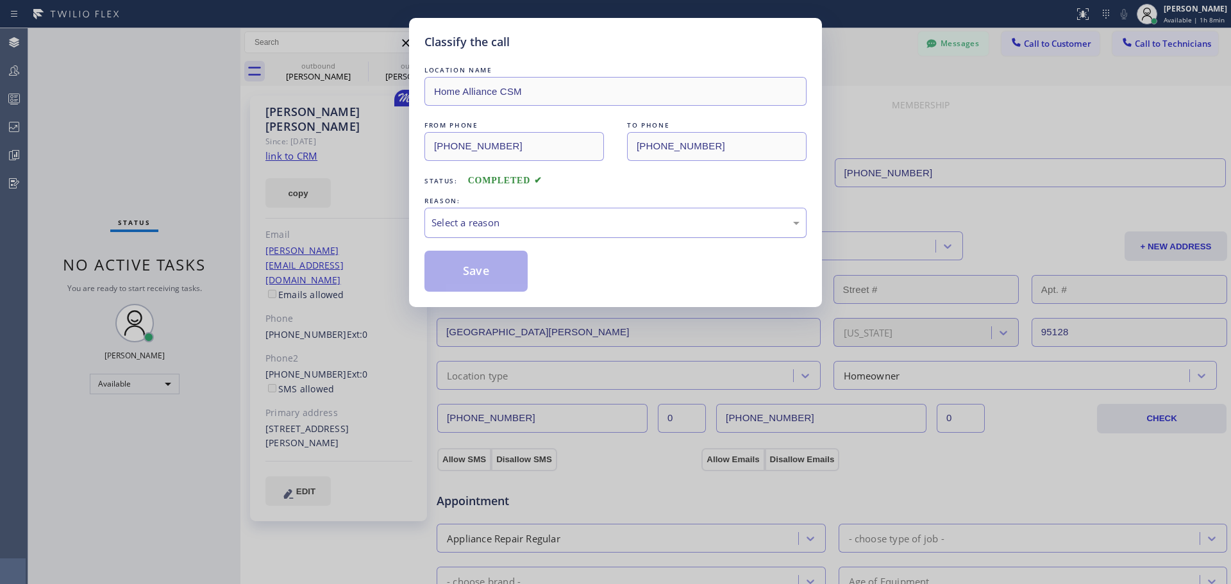
click at [541, 215] on div "Select a reason" at bounding box center [616, 222] width 368 height 15
click at [510, 279] on button "Save" at bounding box center [475, 271] width 103 height 41
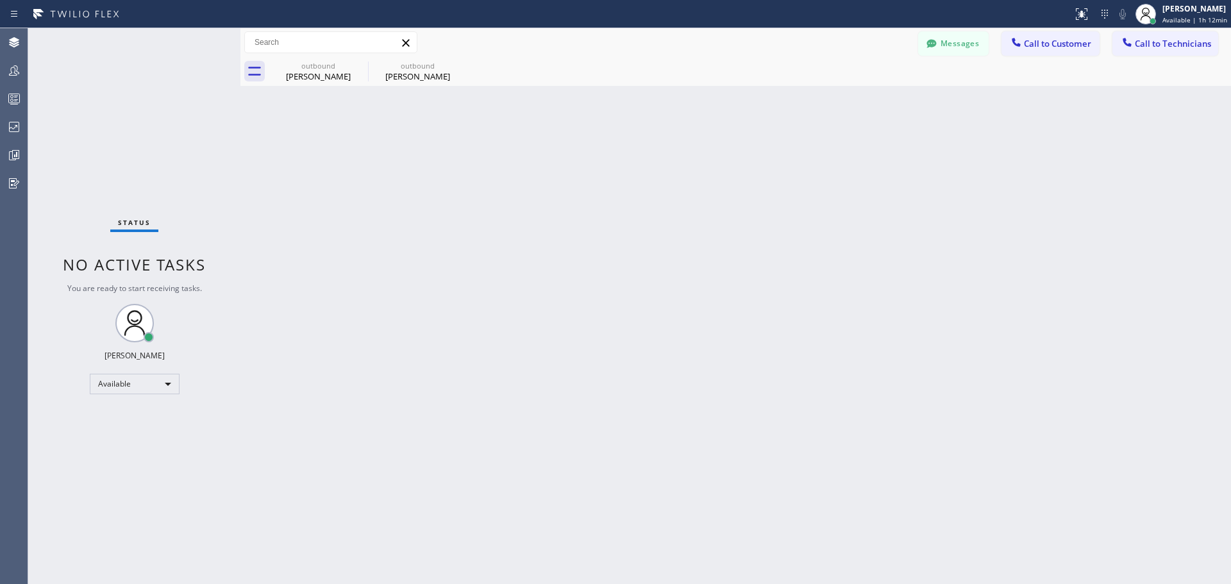
click at [1055, 53] on button "Call to Customer" at bounding box center [1051, 43] width 98 height 24
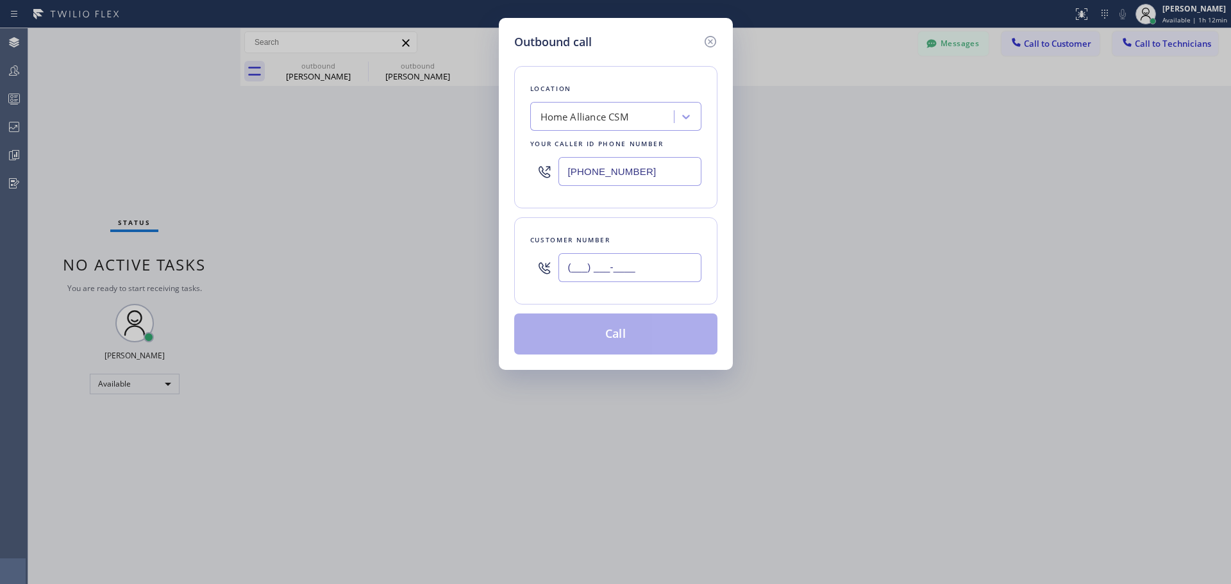
click at [604, 273] on input "(___) ___-____" at bounding box center [630, 267] width 143 height 29
paste input "815) 557-4536"
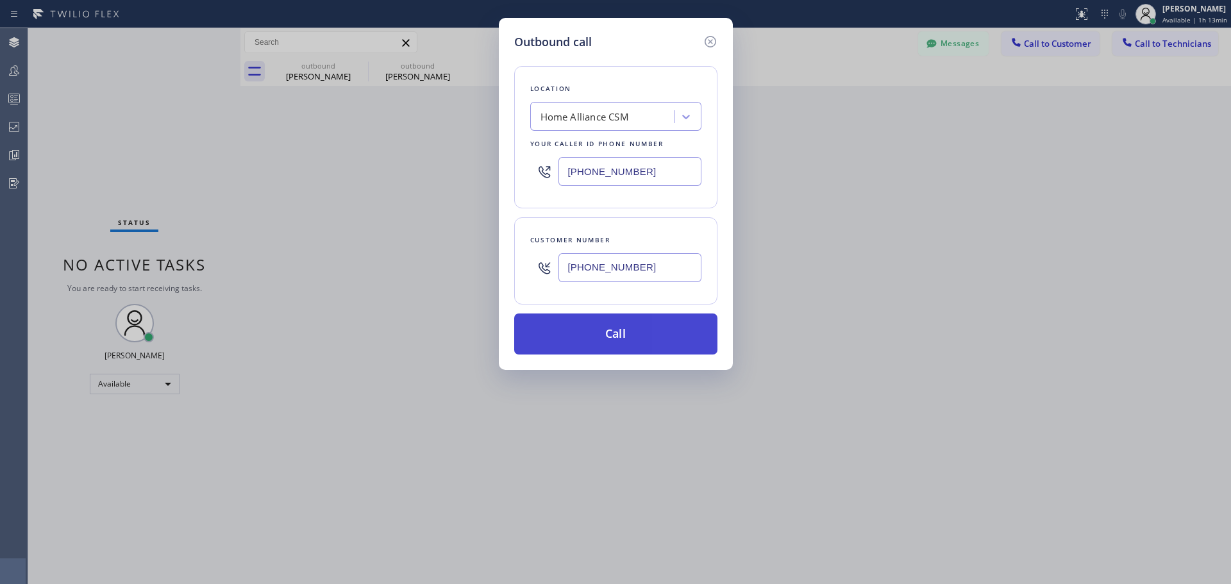
type input "[PHONE_NUMBER]"
click at [619, 330] on button "Call" at bounding box center [615, 334] width 203 height 41
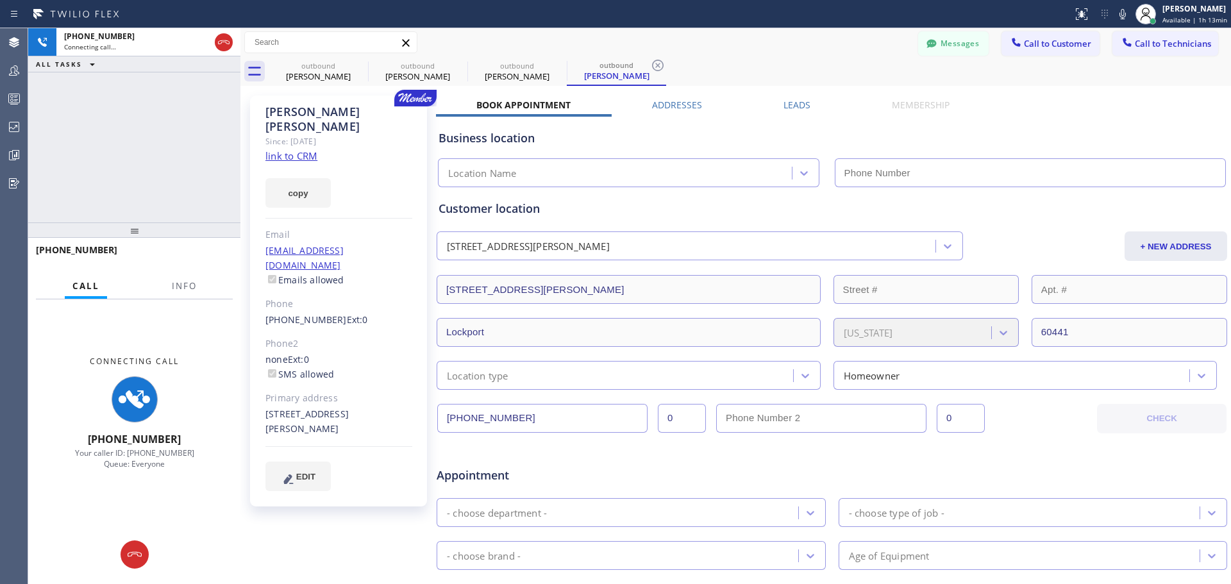
type input "[PHONE_NUMBER]"
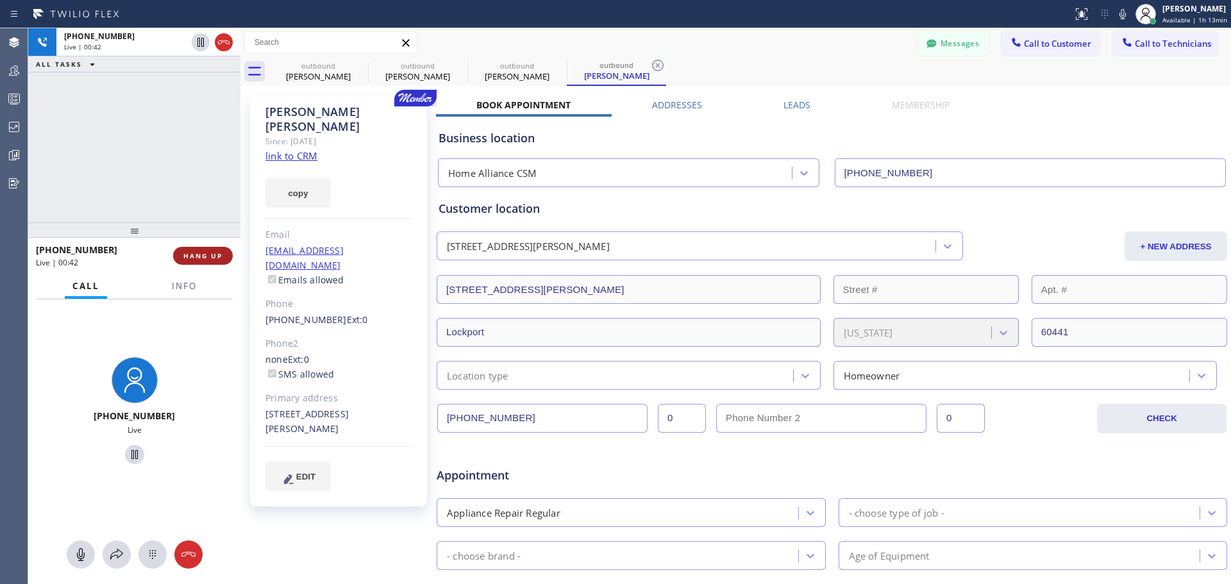
click at [208, 254] on span "HANG UP" at bounding box center [202, 255] width 39 height 9
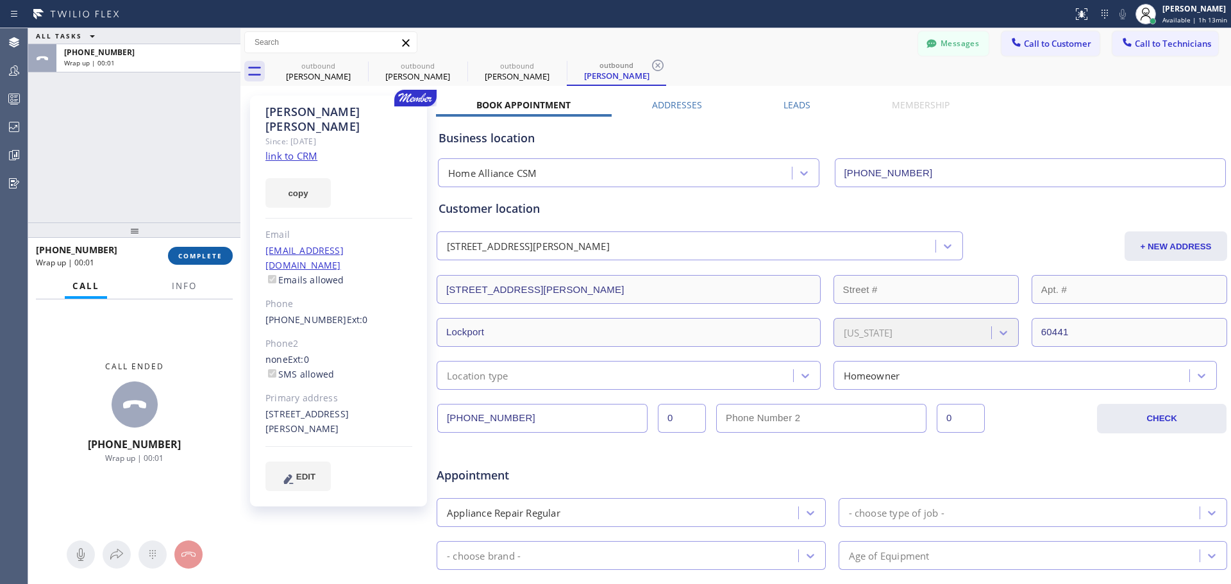
click at [208, 262] on button "COMPLETE" at bounding box center [200, 256] width 65 height 18
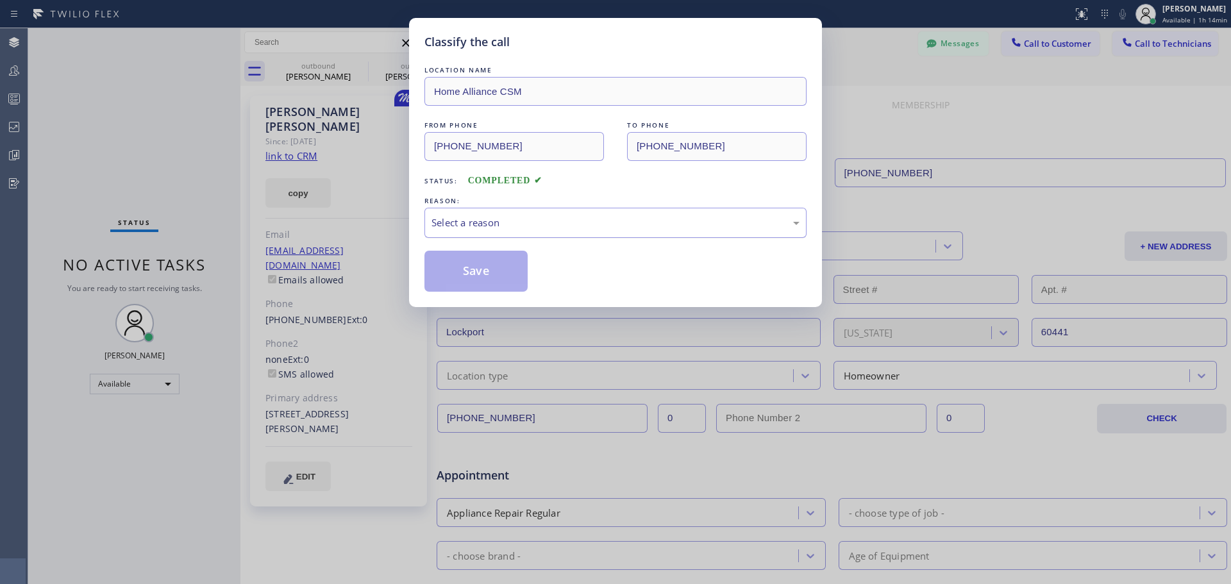
drag, startPoint x: 530, startPoint y: 212, endPoint x: 532, endPoint y: 230, distance: 17.4
click at [530, 213] on div "Select a reason" at bounding box center [615, 223] width 382 height 30
click at [487, 267] on button "Save" at bounding box center [475, 271] width 103 height 41
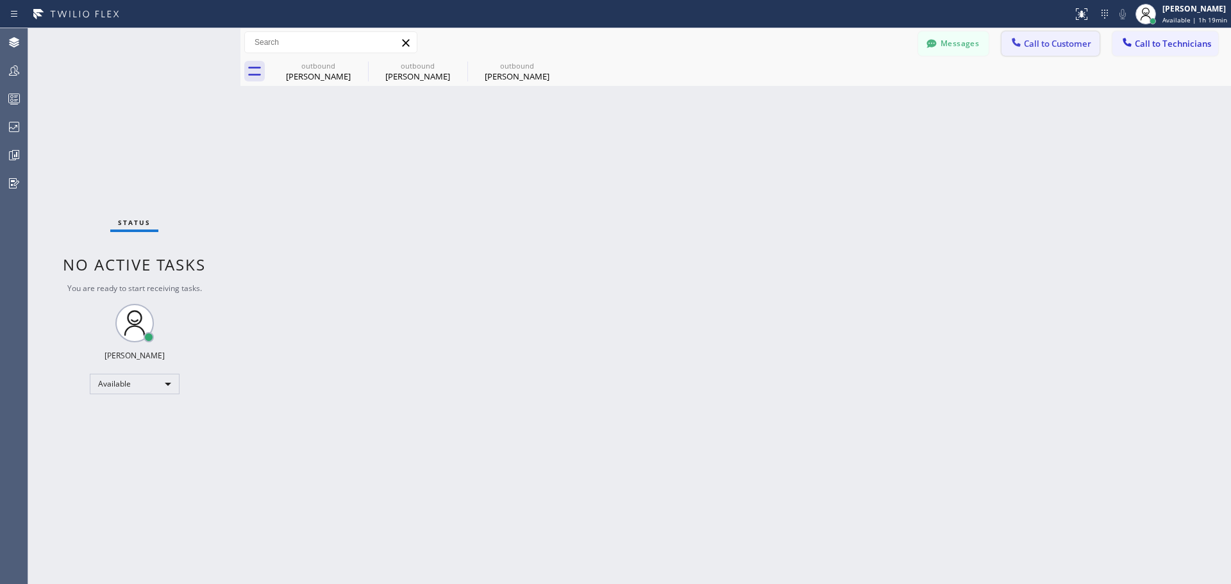
click at [1055, 37] on button "Call to Customer" at bounding box center [1051, 43] width 98 height 24
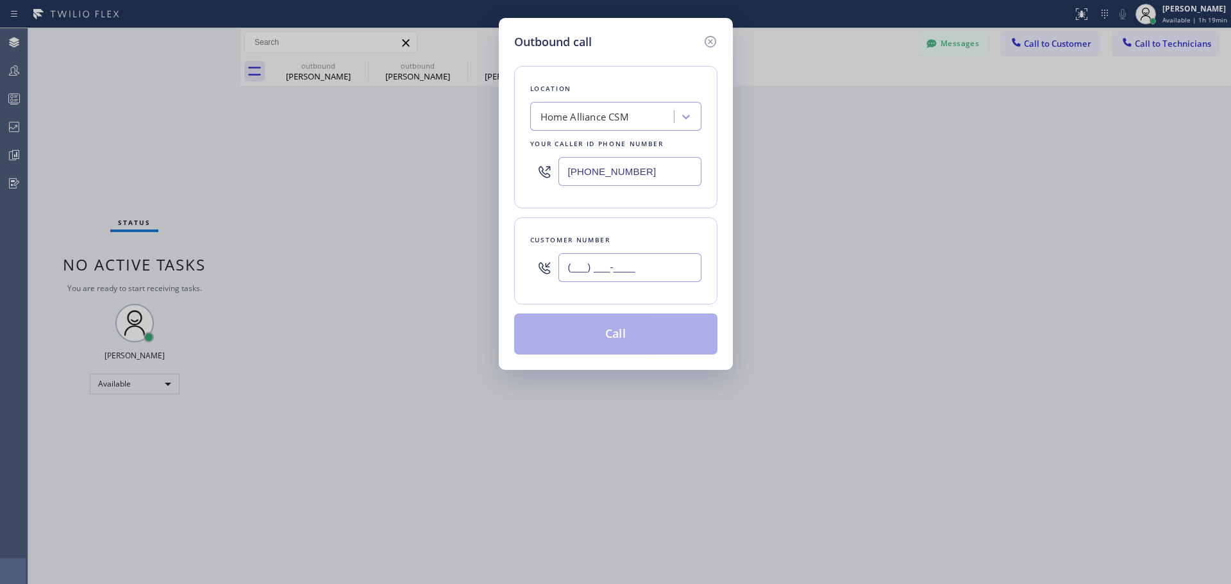
click at [585, 264] on input "(___) ___-____" at bounding box center [630, 267] width 143 height 29
paste input "310) 977-8594"
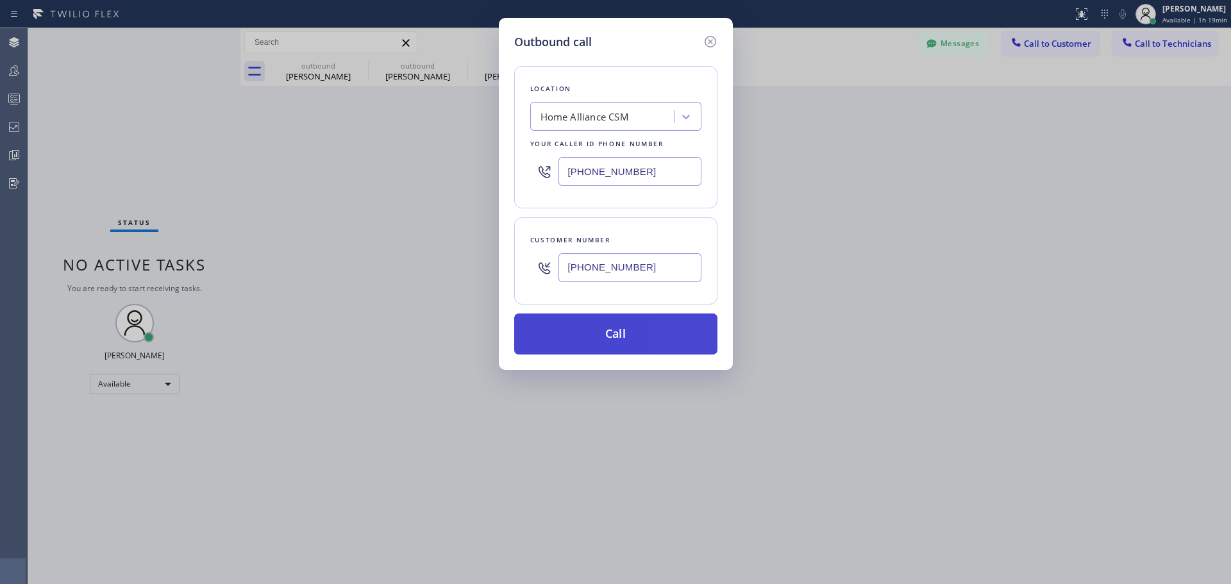
type input "[PHONE_NUMBER]"
click at [600, 331] on button "Call" at bounding box center [615, 334] width 203 height 41
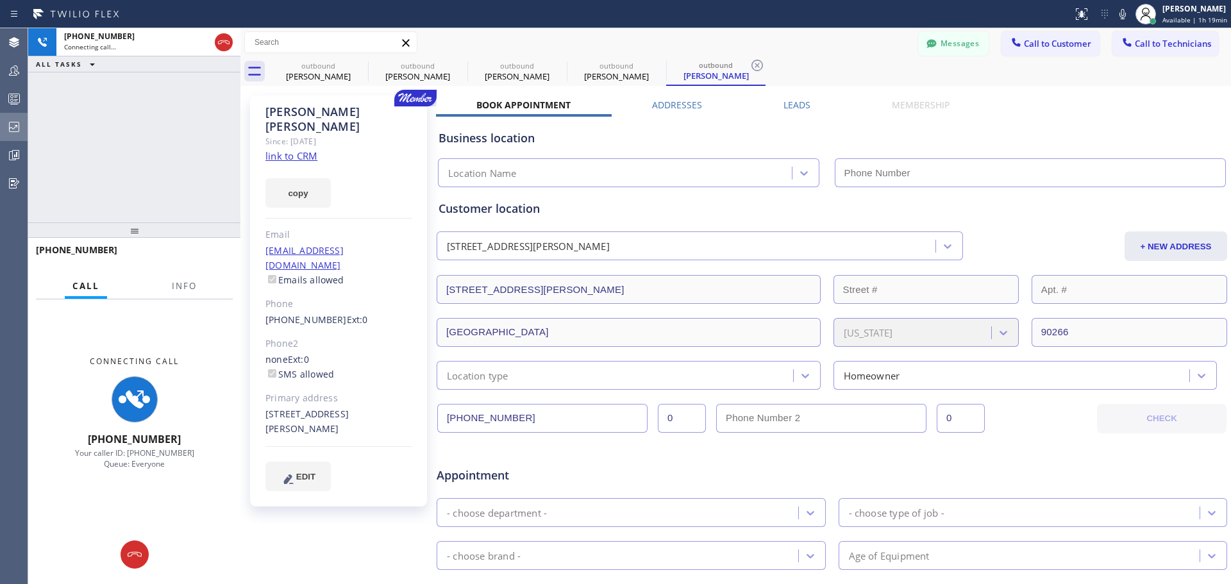
type input "[PHONE_NUMBER]"
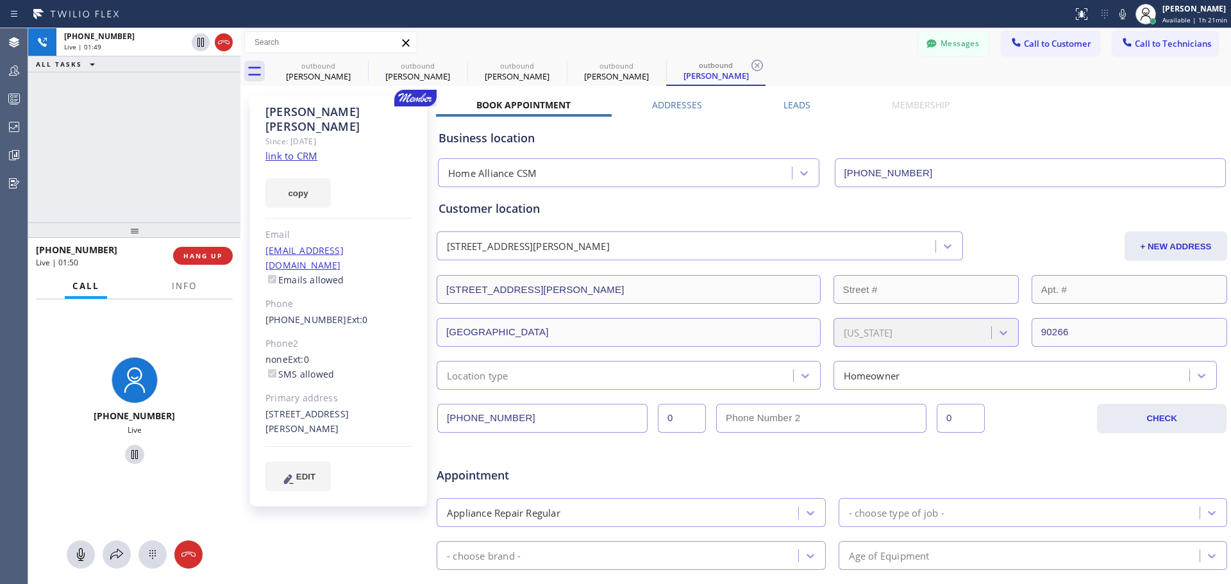
click at [203, 261] on button "HANG UP" at bounding box center [203, 256] width 60 height 18
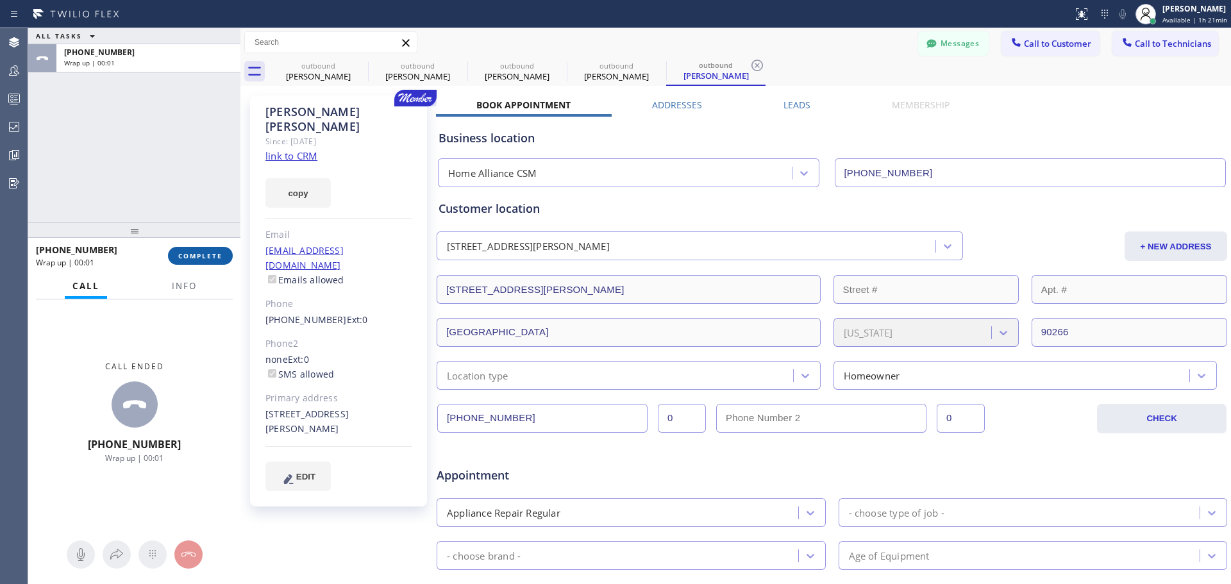
click at [210, 252] on span "COMPLETE" at bounding box center [200, 255] width 44 height 9
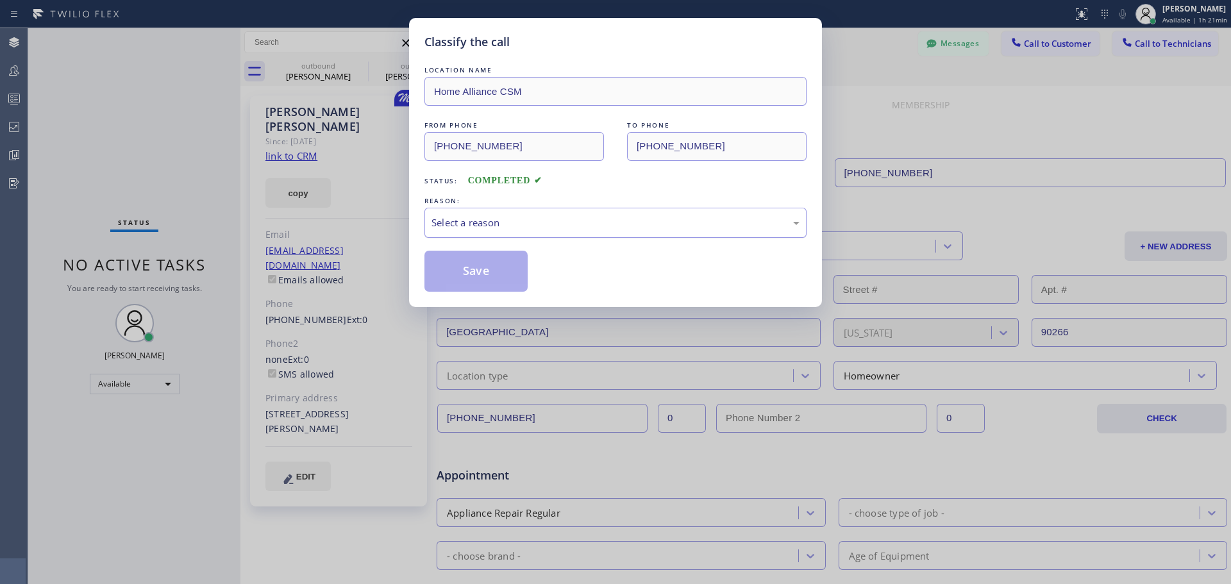
click at [538, 223] on div "Select a reason" at bounding box center [616, 222] width 368 height 15
click at [495, 273] on button "Save" at bounding box center [475, 271] width 103 height 41
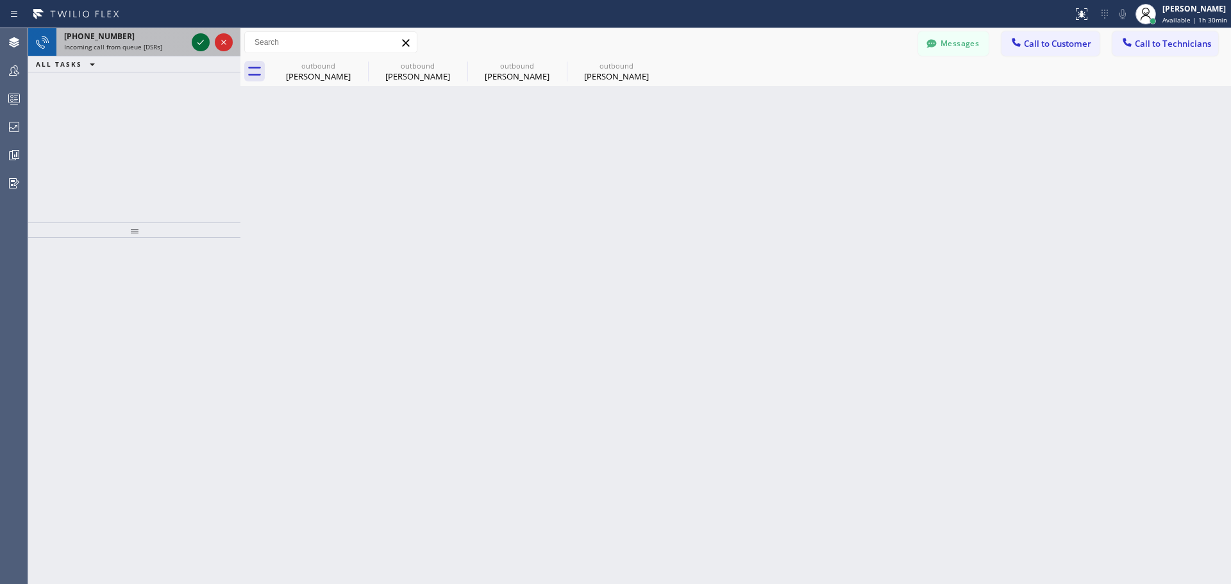
click at [200, 41] on icon at bounding box center [200, 42] width 15 height 15
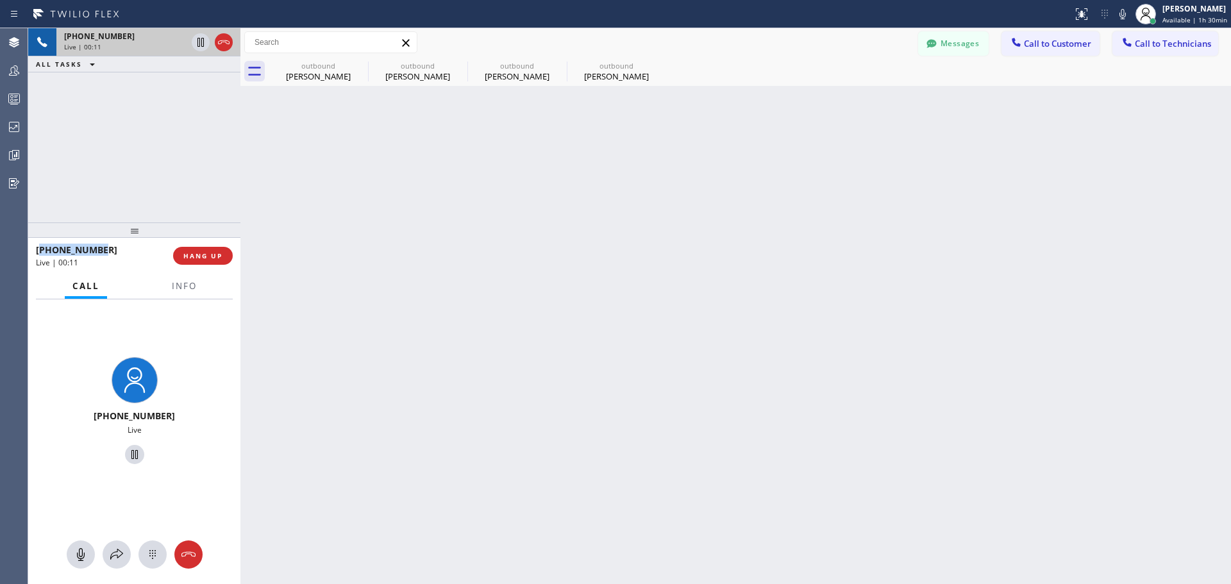
drag, startPoint x: 105, startPoint y: 246, endPoint x: 43, endPoint y: 253, distance: 62.6
click at [43, 253] on div "[PHONE_NUMBER]" at bounding box center [100, 250] width 128 height 12
copy span "19494320097"
click at [199, 256] on span "HANG UP" at bounding box center [202, 255] width 39 height 9
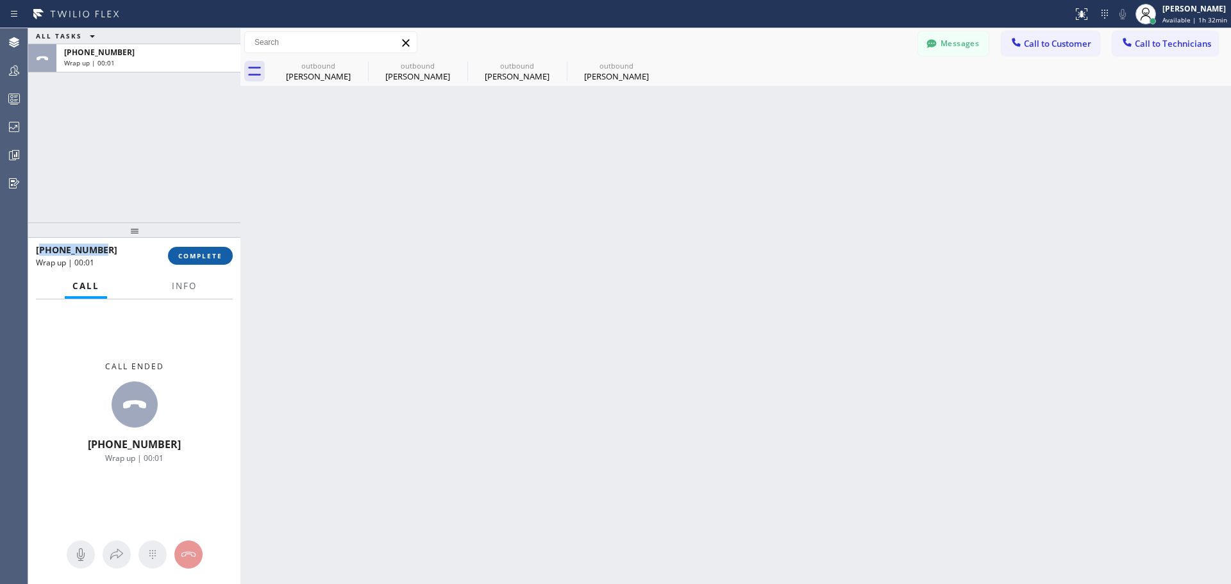
click at [187, 252] on span "COMPLETE" at bounding box center [200, 255] width 44 height 9
